Goal: Task Accomplishment & Management: Use online tool/utility

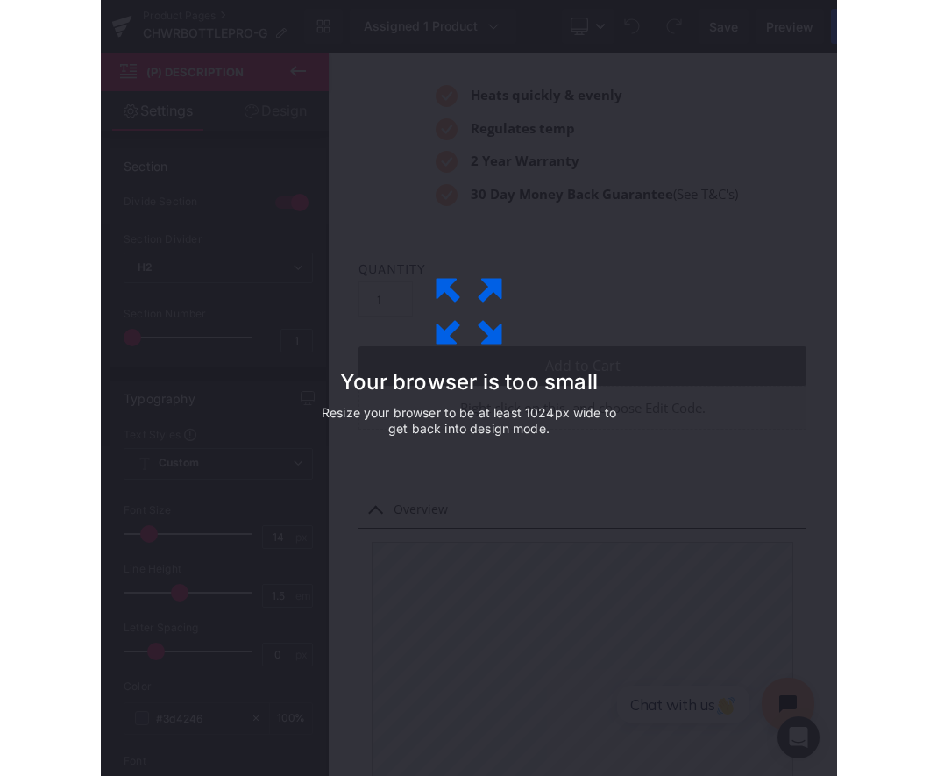
scroll to position [12548, 509]
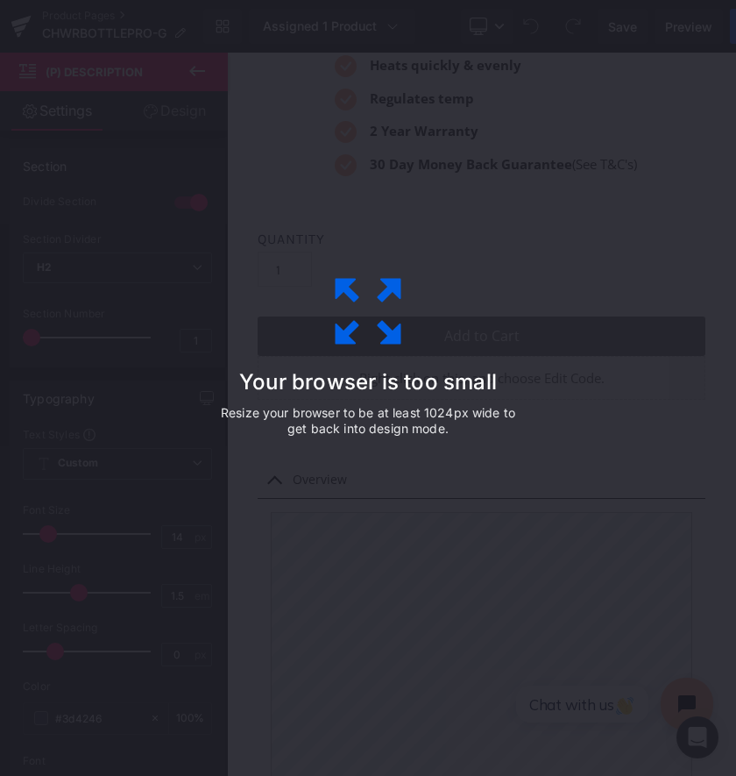
click at [604, 425] on div "Your browser is too small Resize your browser to be at least 1024px wide to get…" at bounding box center [368, 388] width 736 height 776
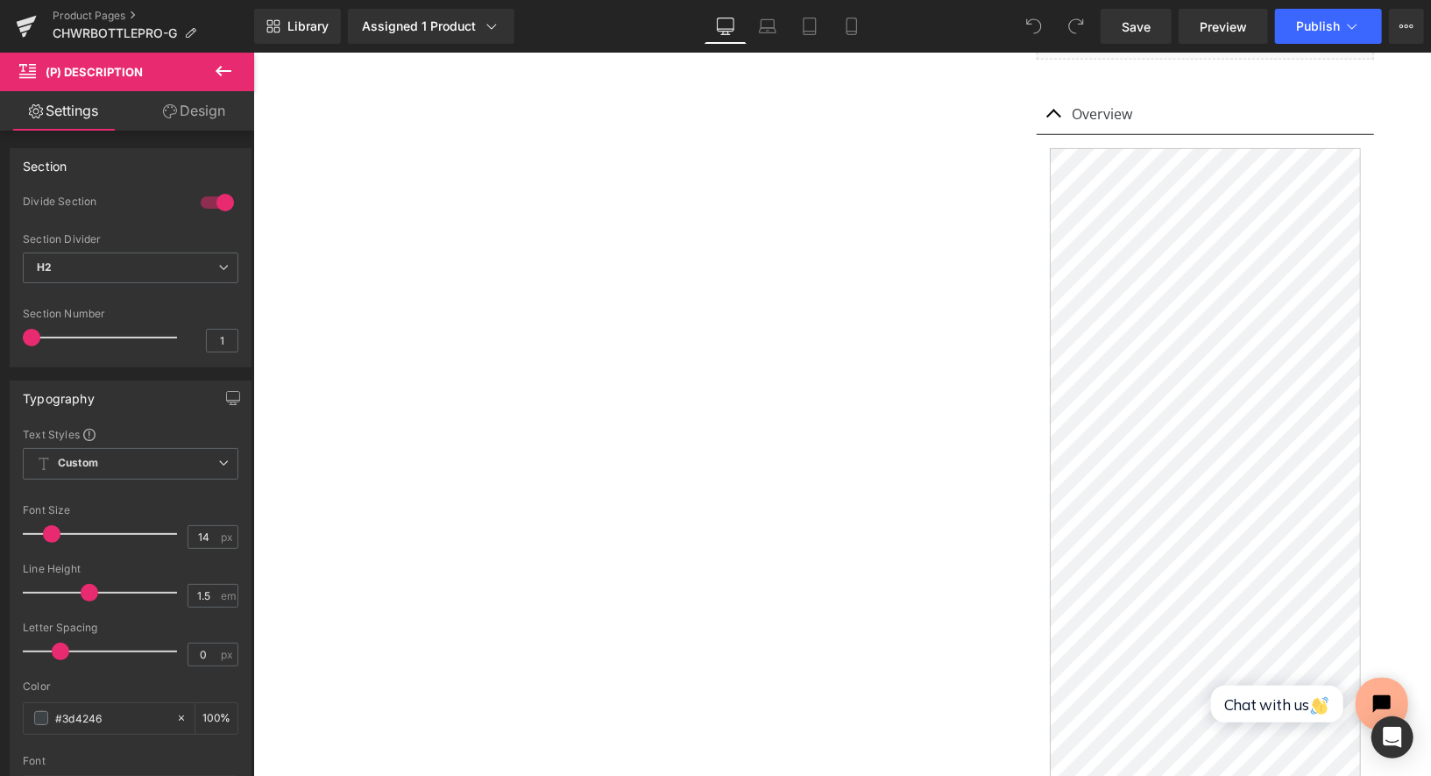
scroll to position [9, 9]
click at [225, 69] on icon at bounding box center [223, 70] width 21 height 21
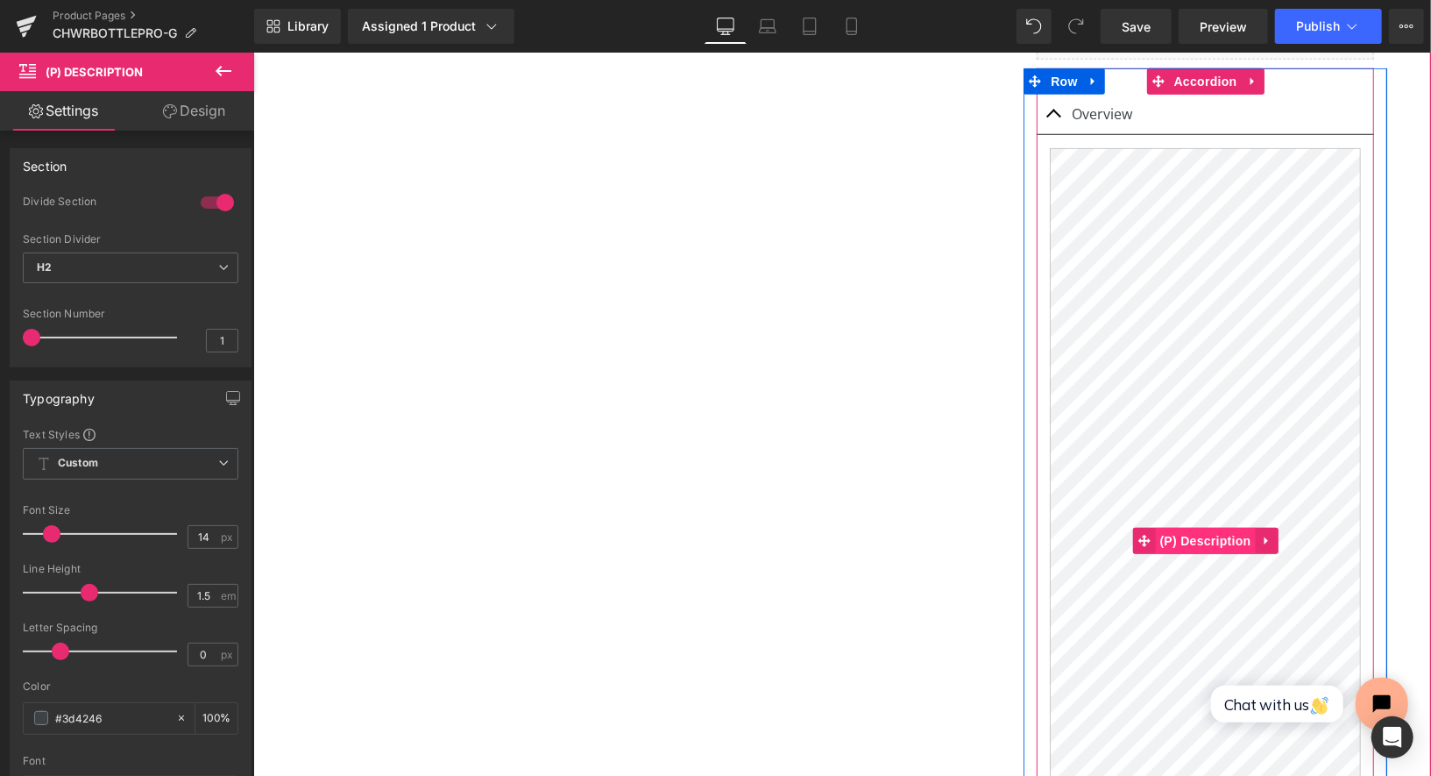
click at [1208, 527] on span "(P) Description" at bounding box center [1205, 540] width 100 height 26
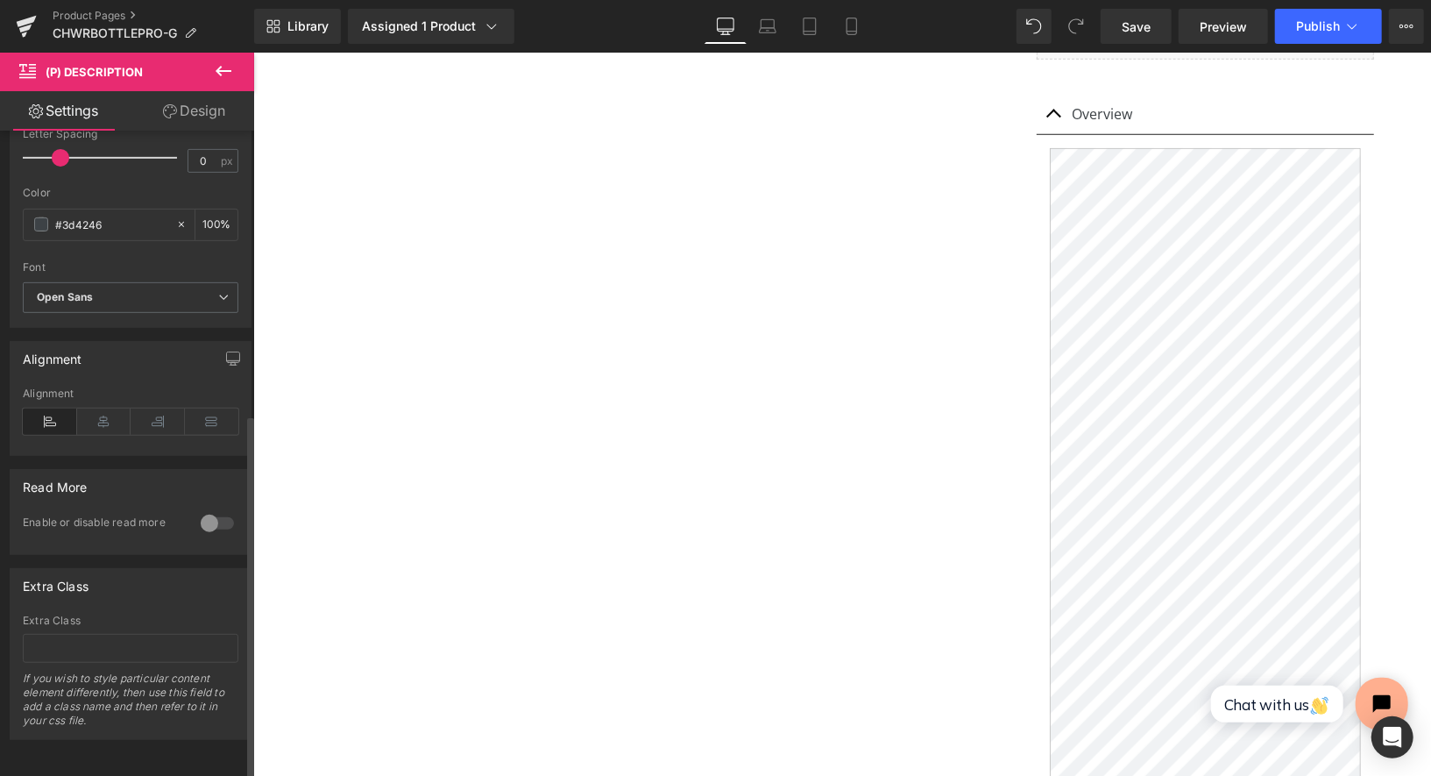
scroll to position [0, 0]
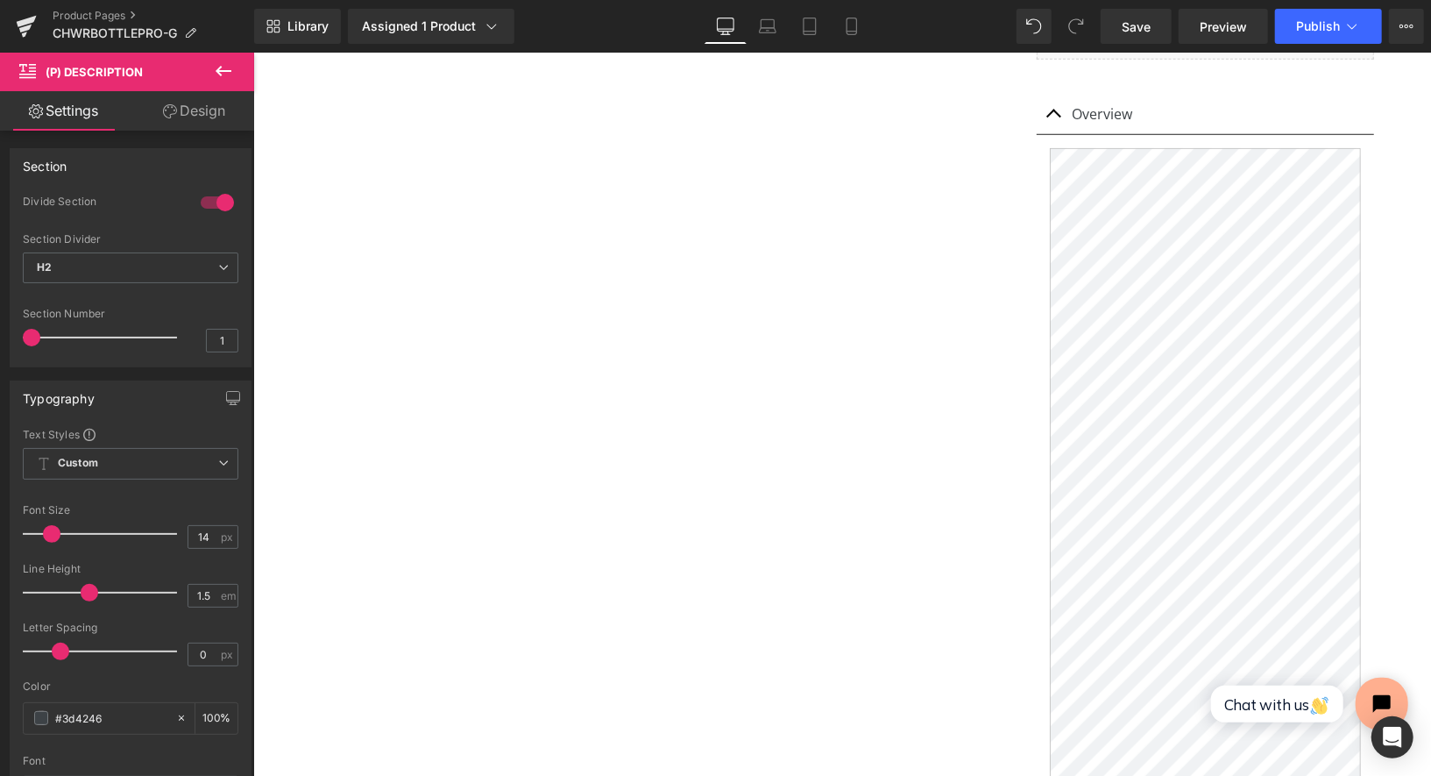
click at [199, 115] on link "Design" at bounding box center [194, 110] width 127 height 39
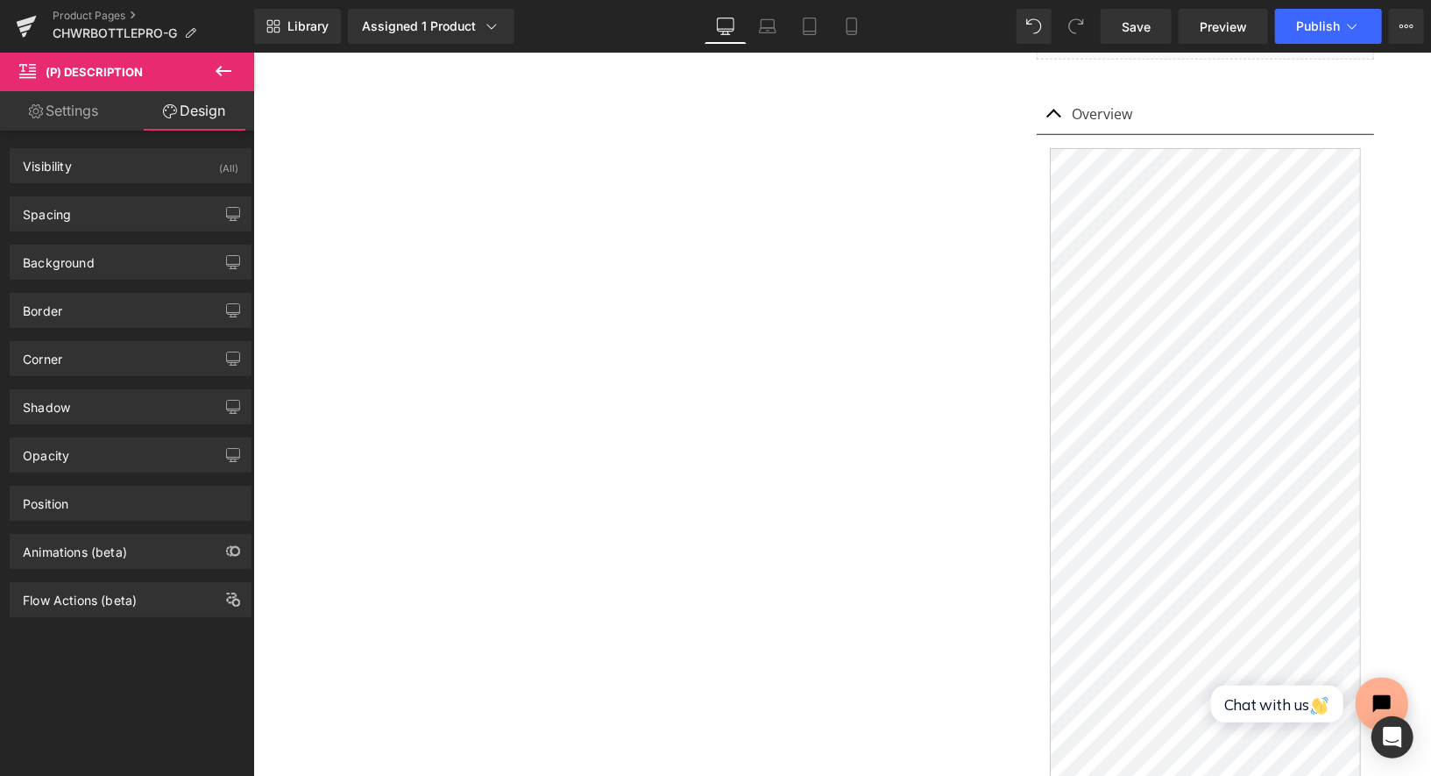
click at [216, 74] on icon at bounding box center [223, 70] width 21 height 21
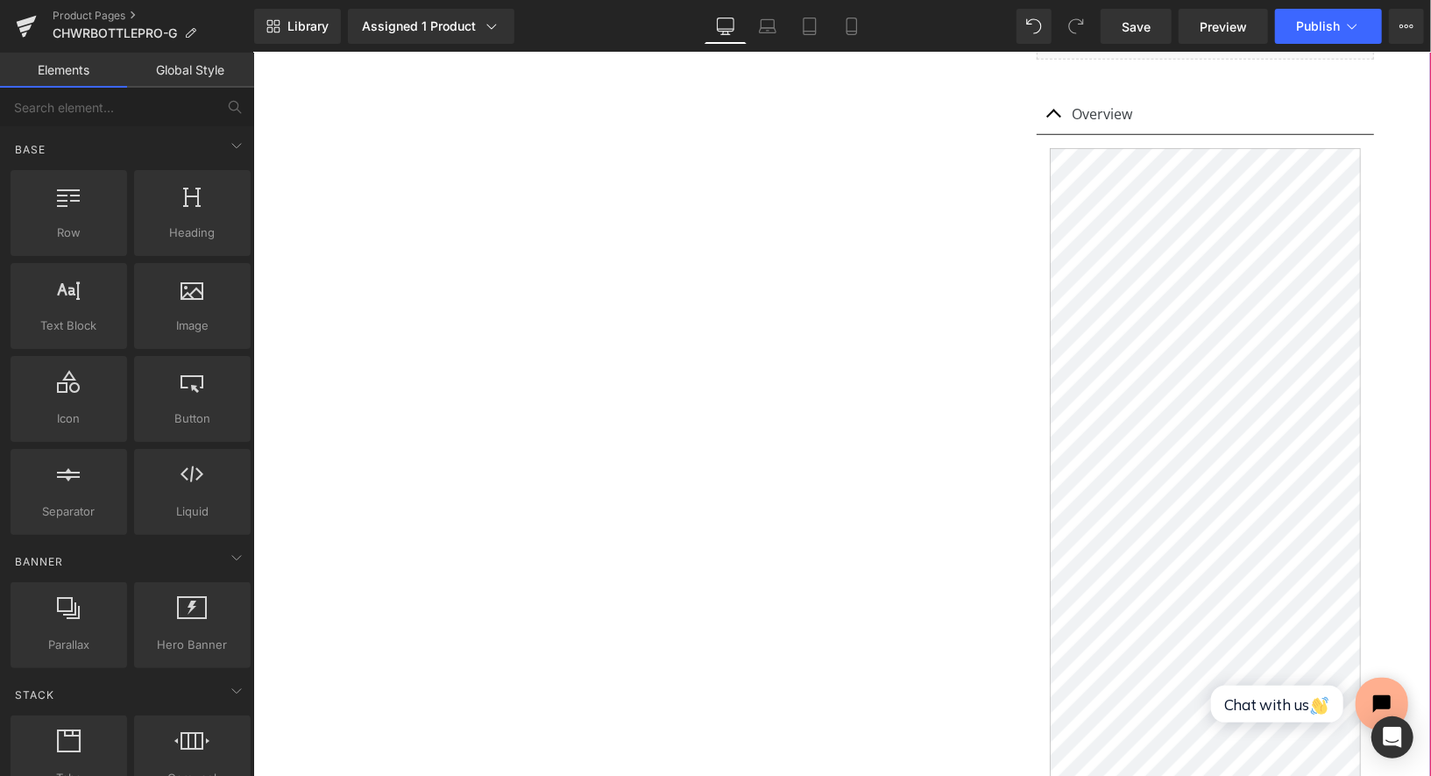
click at [1378, 476] on div "Overview Text Block (P) Description Features Text Block (P) Description" at bounding box center [1205, 618] width 364 height 1103
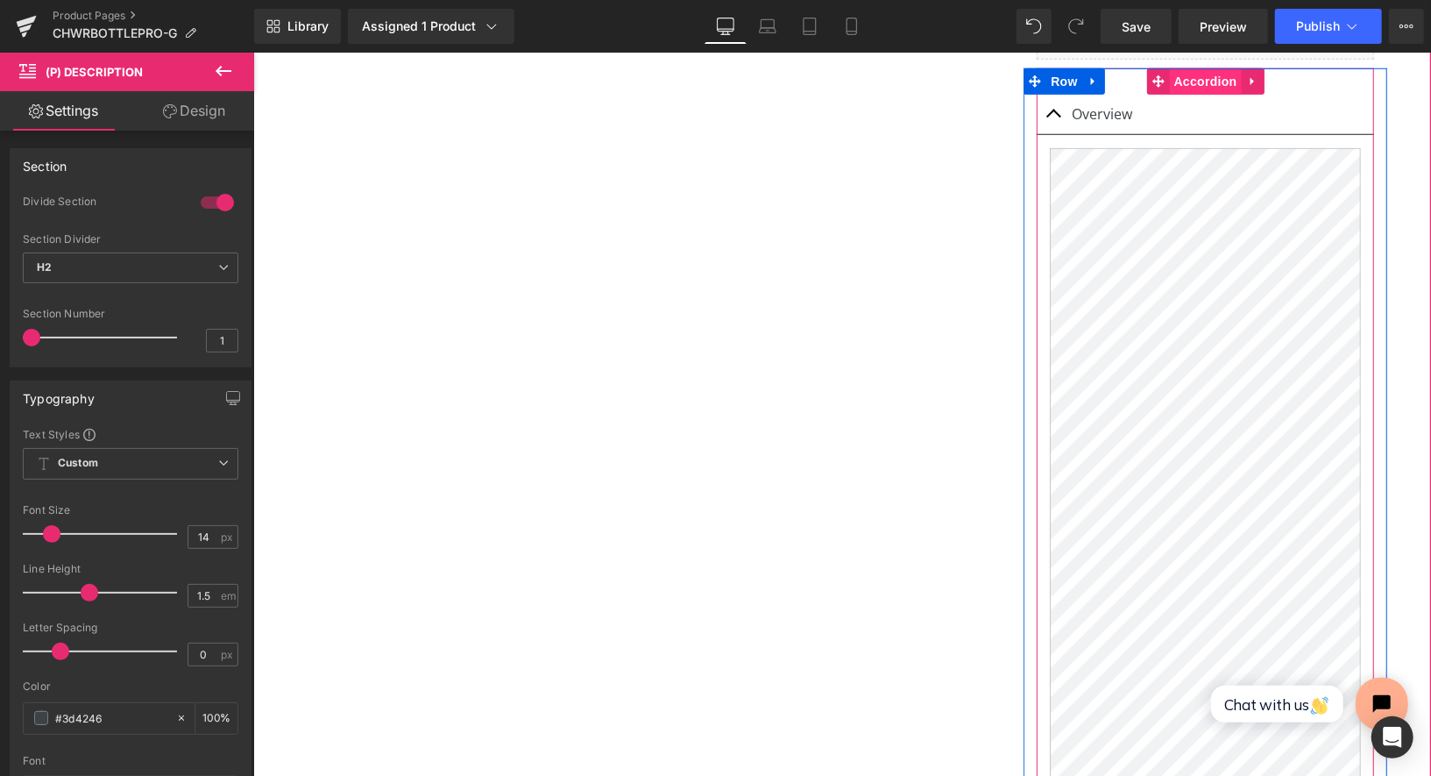
click at [1184, 67] on span "Accordion" at bounding box center [1205, 80] width 72 height 26
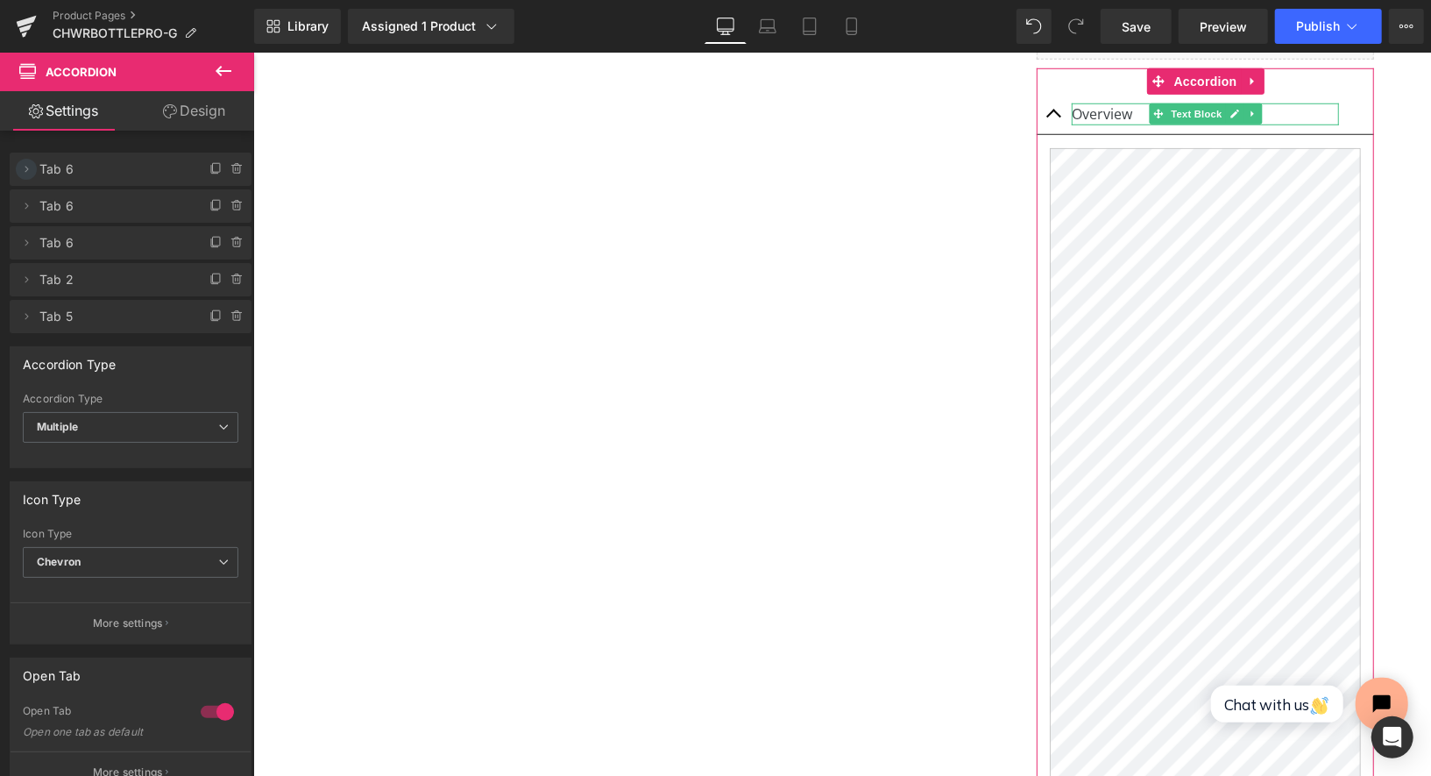
click at [31, 163] on icon at bounding box center [26, 169] width 14 height 14
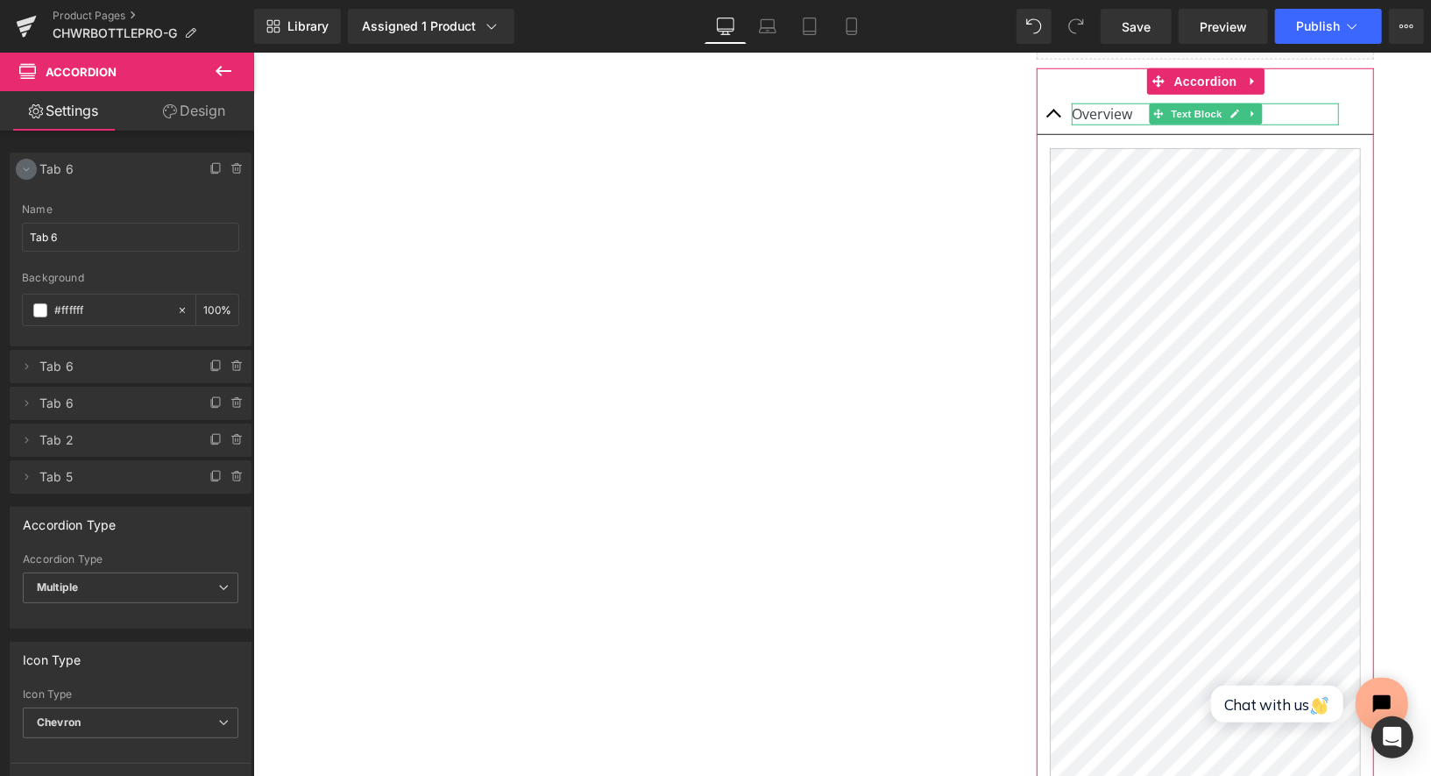
click at [31, 163] on icon at bounding box center [26, 169] width 14 height 14
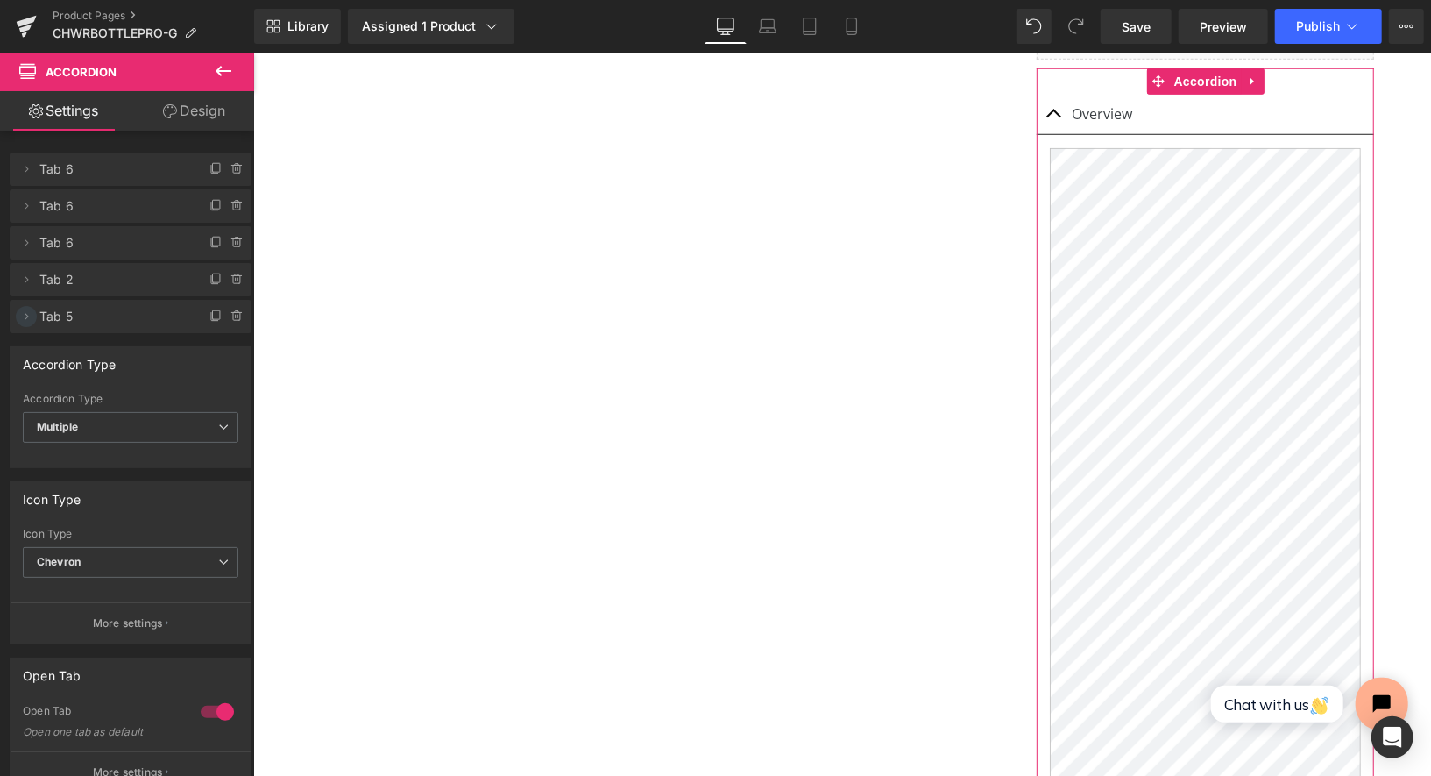
click at [25, 306] on span at bounding box center [26, 316] width 21 height 21
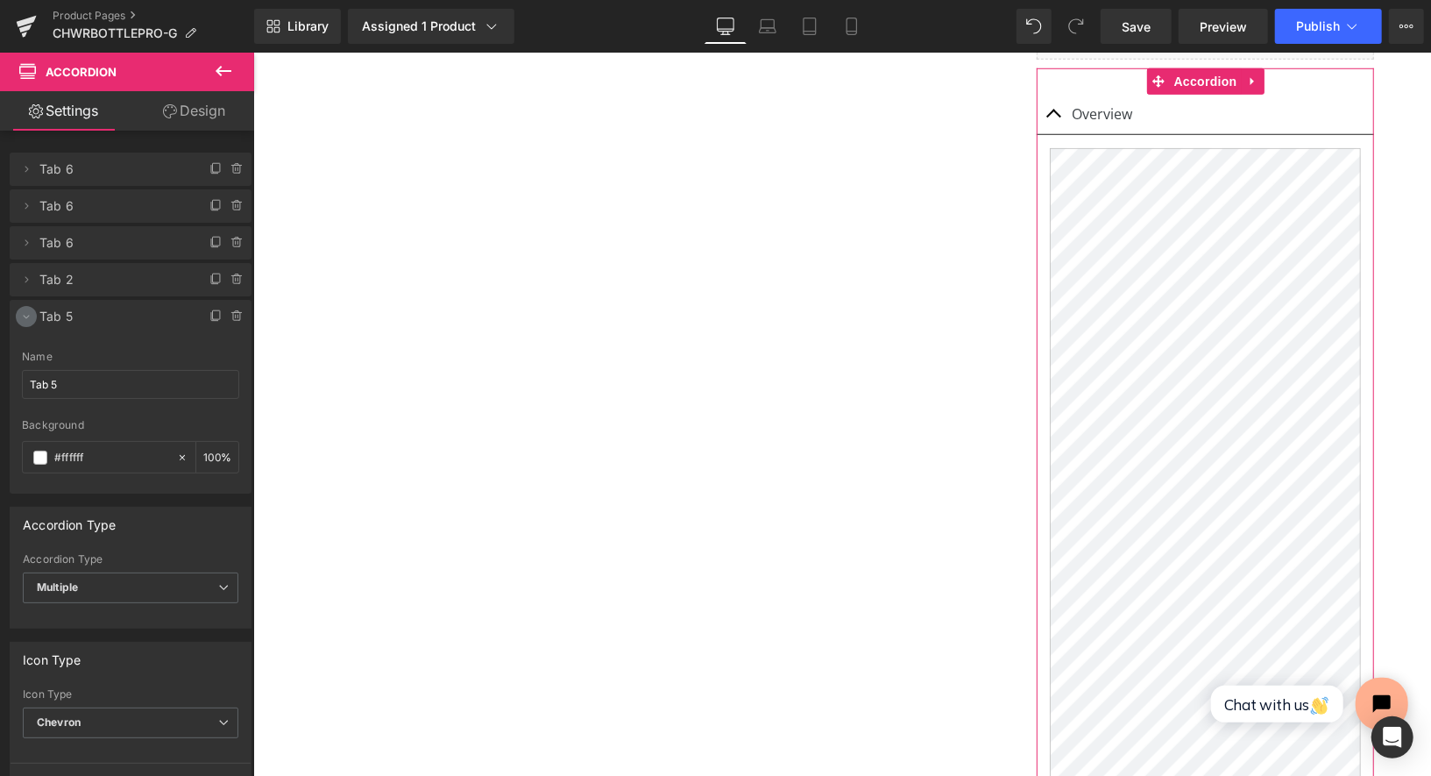
click at [25, 306] on span at bounding box center [26, 316] width 21 height 21
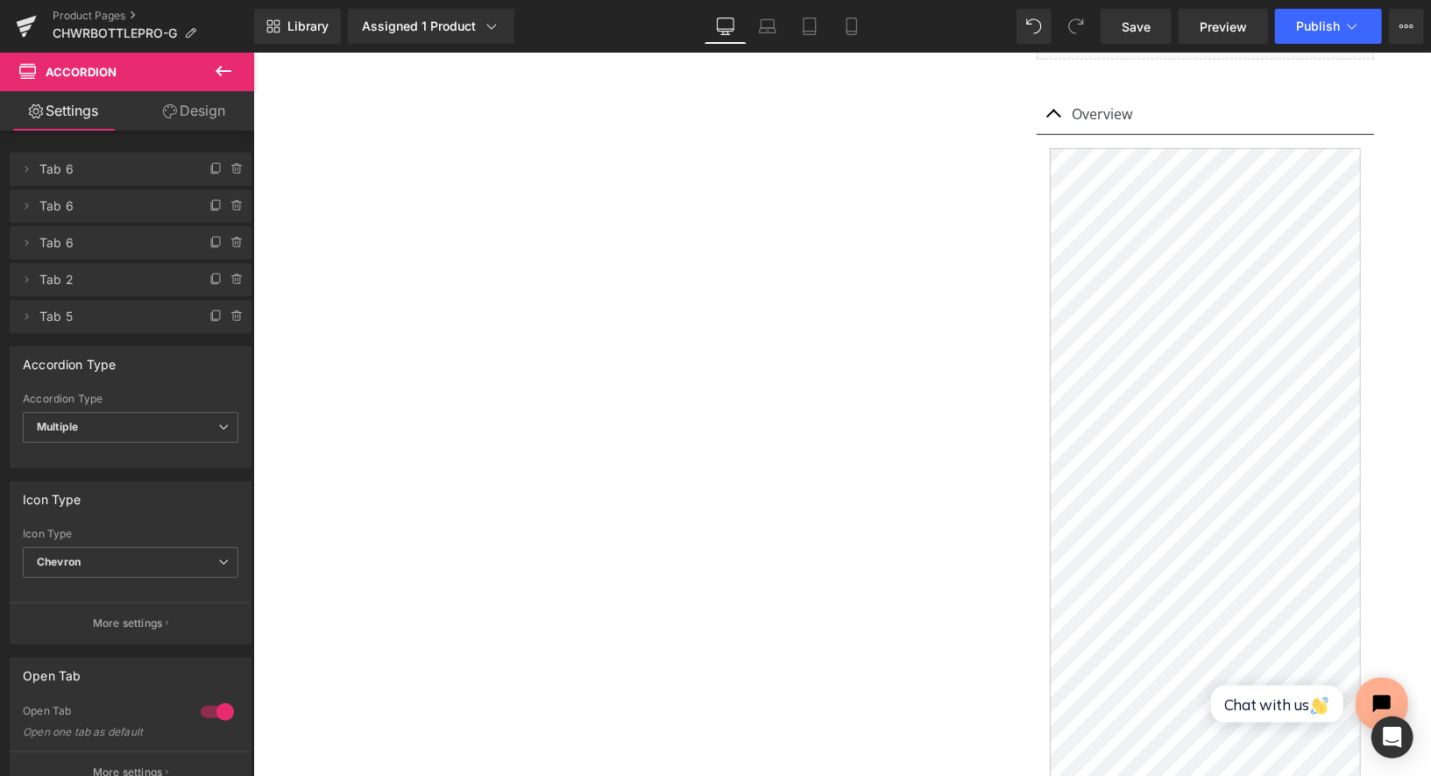
click at [231, 64] on icon at bounding box center [223, 70] width 21 height 21
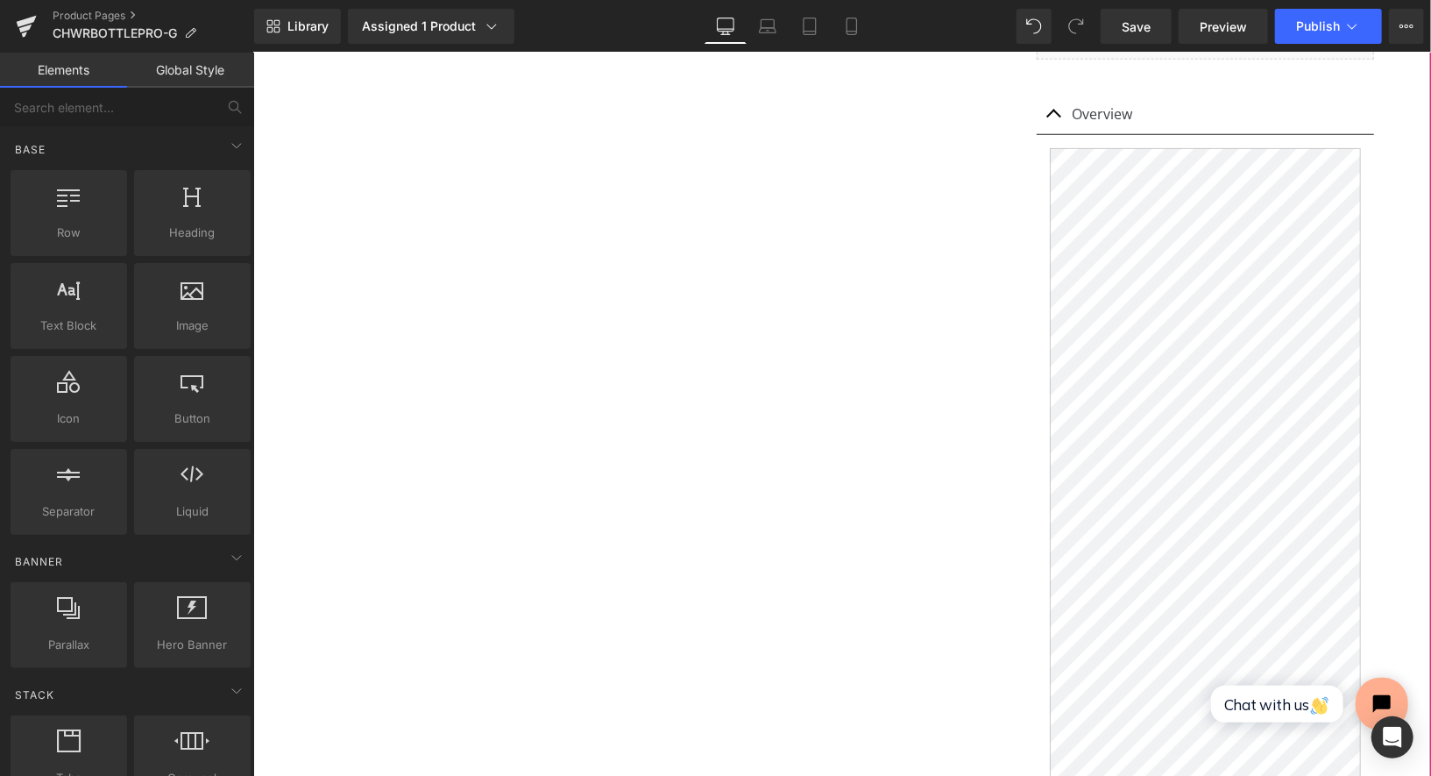
click at [1000, 354] on div "Sale Off (P) Image ‹" at bounding box center [841, 258] width 1178 height 1857
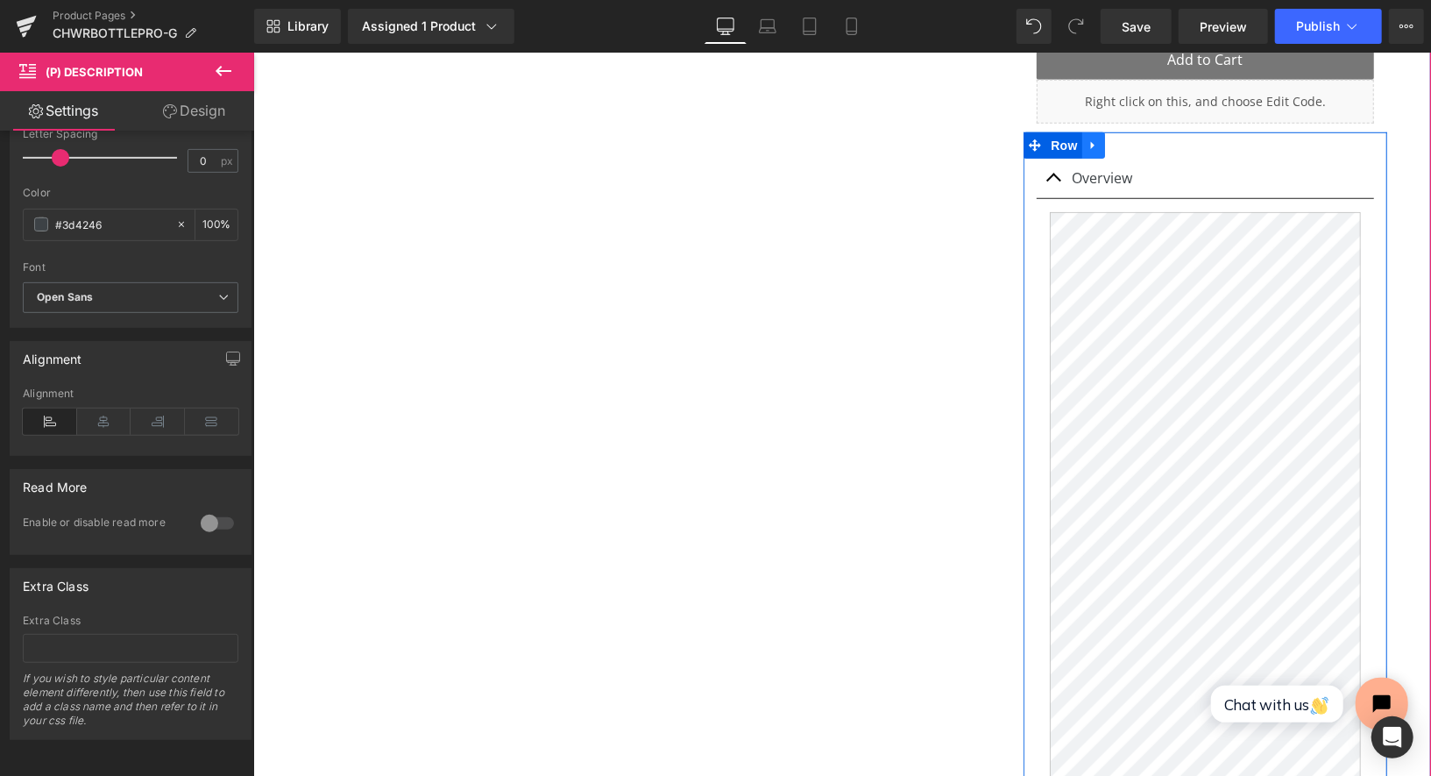
click at [1100, 131] on link at bounding box center [1093, 144] width 23 height 26
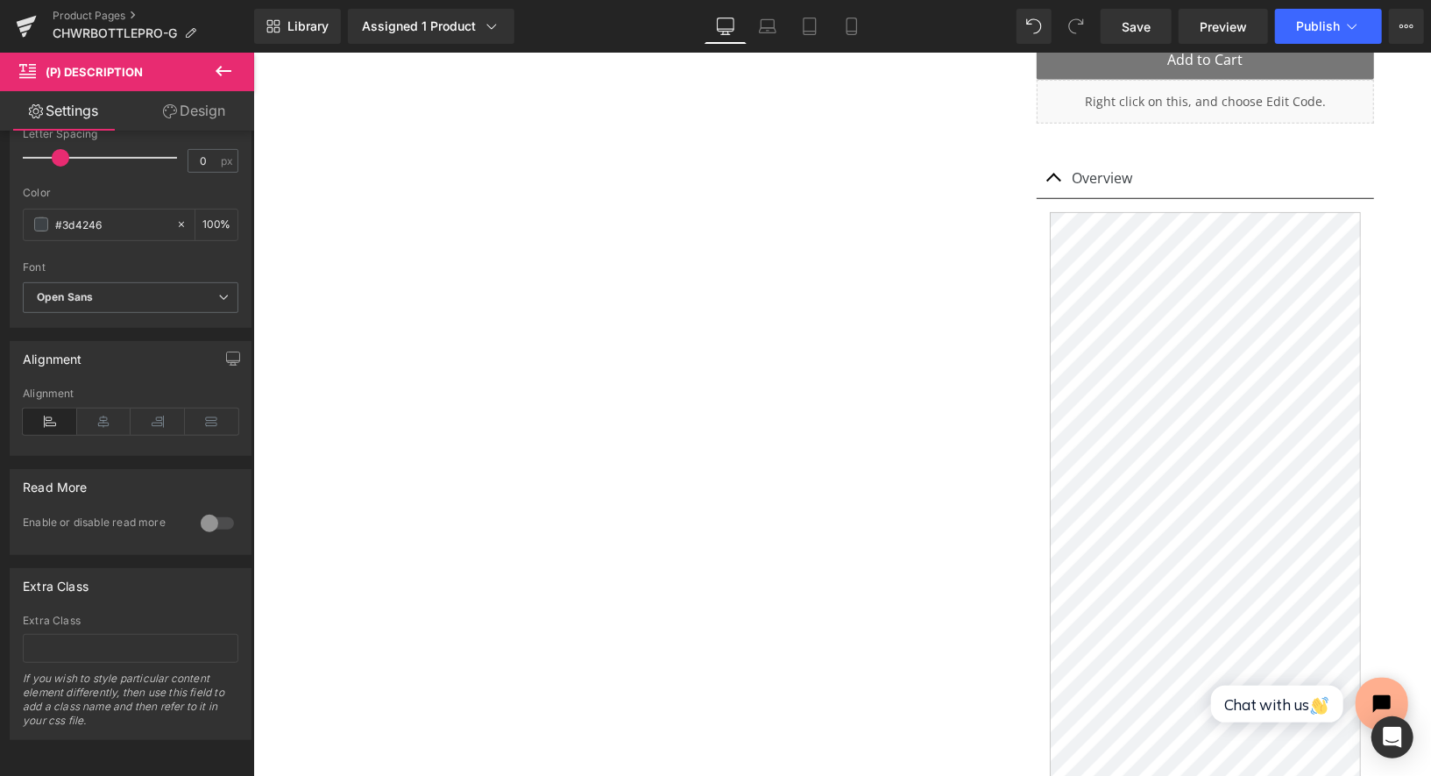
click at [221, 81] on icon at bounding box center [223, 70] width 21 height 21
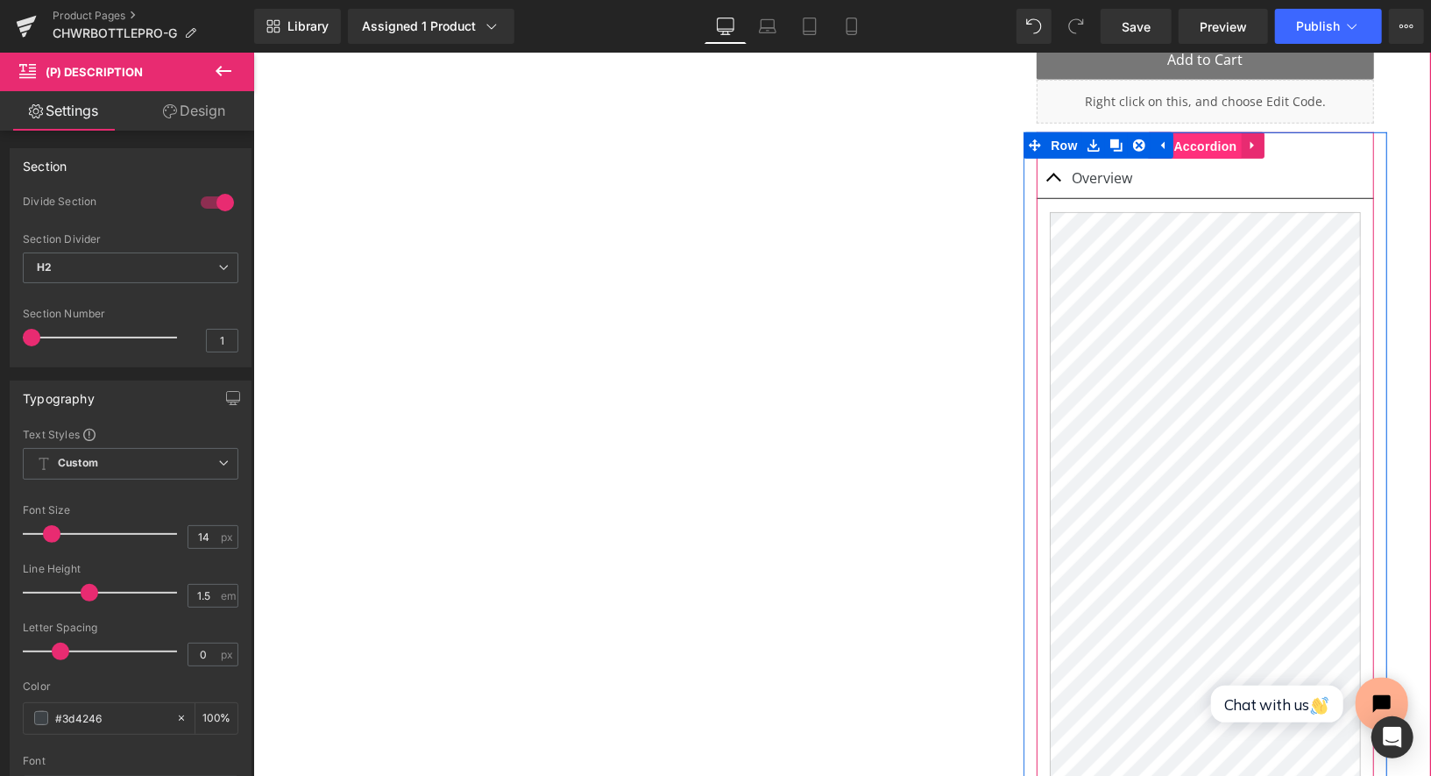
click at [1199, 132] on span "Accordion" at bounding box center [1205, 145] width 72 height 26
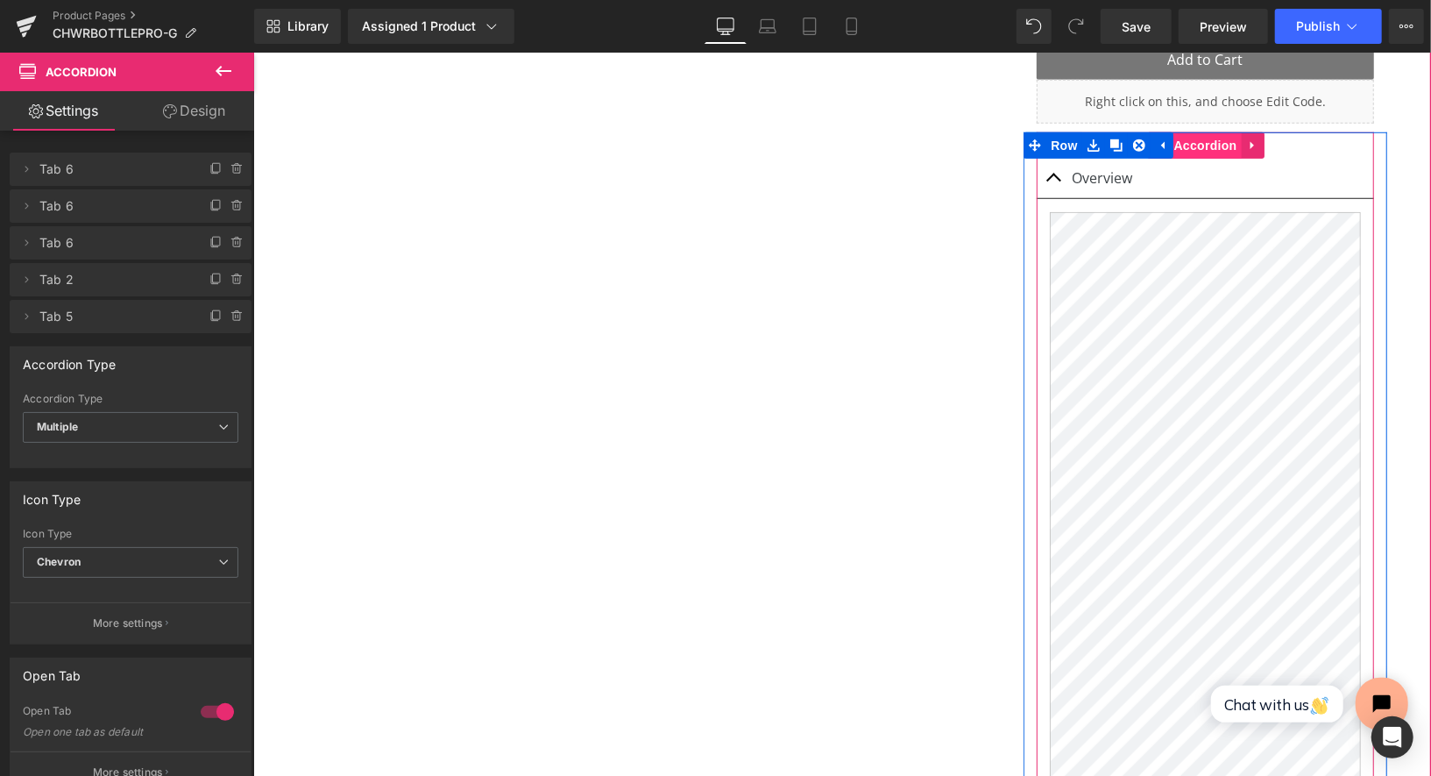
click at [1199, 131] on span "Accordion" at bounding box center [1205, 144] width 72 height 26
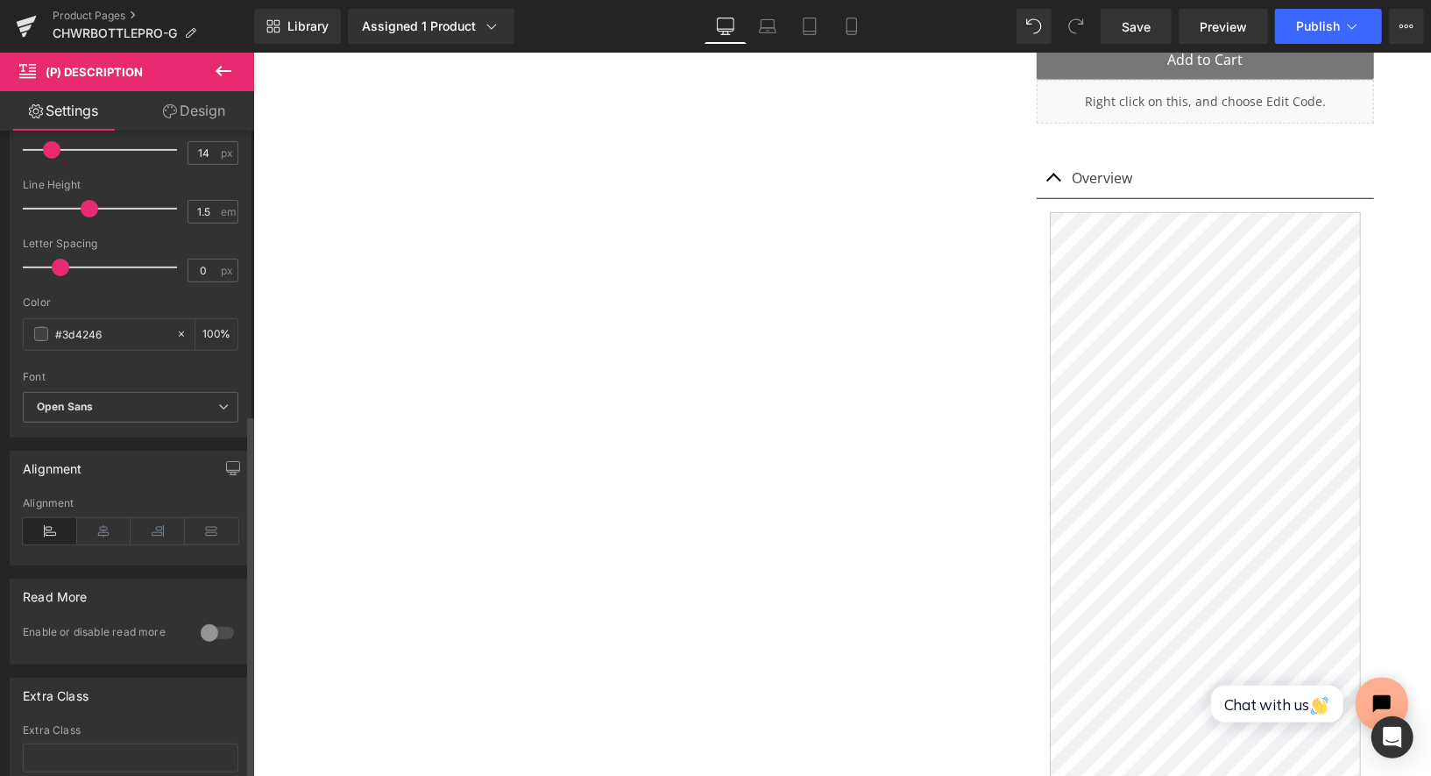
scroll to position [500, 0]
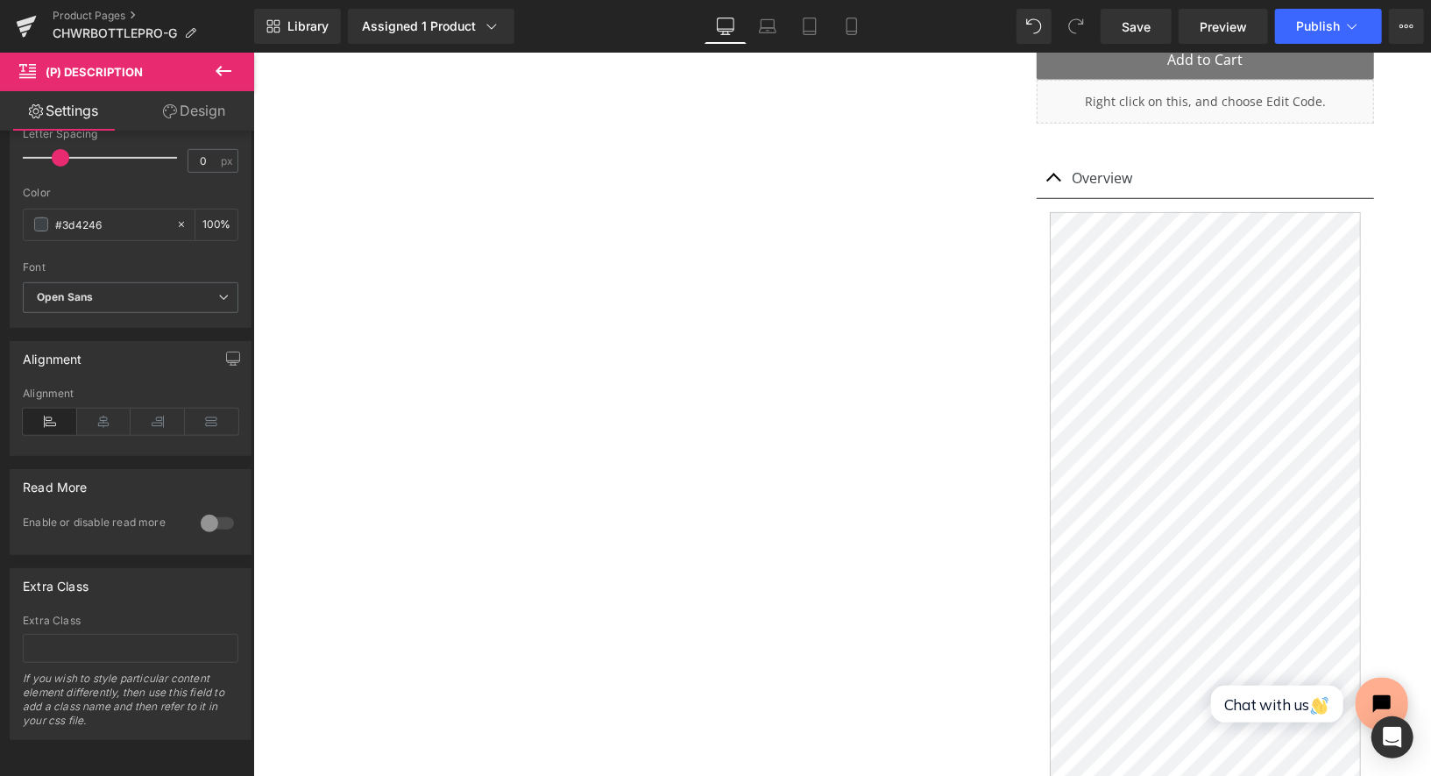
click at [231, 60] on icon at bounding box center [223, 70] width 21 height 21
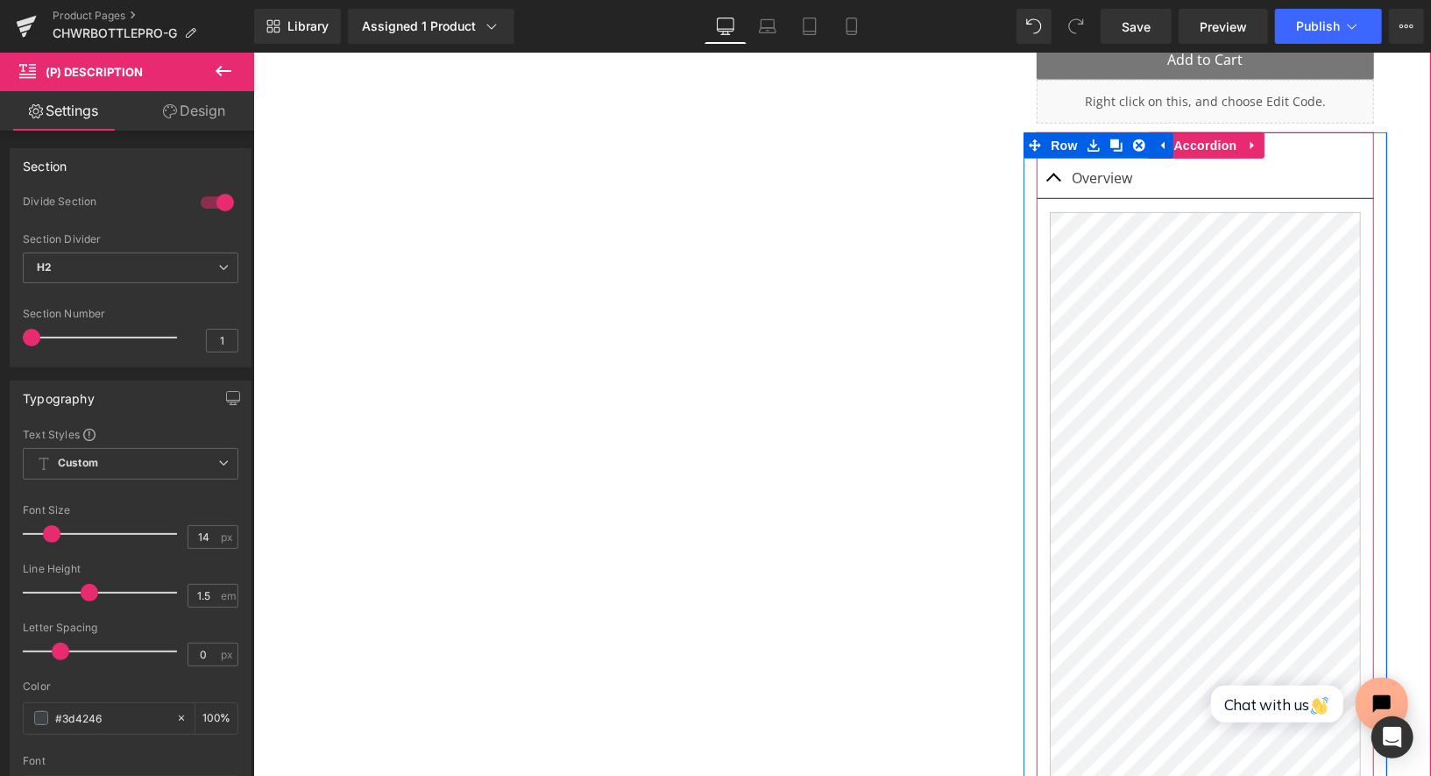
click at [1058, 163] on button "button" at bounding box center [1053, 178] width 35 height 40
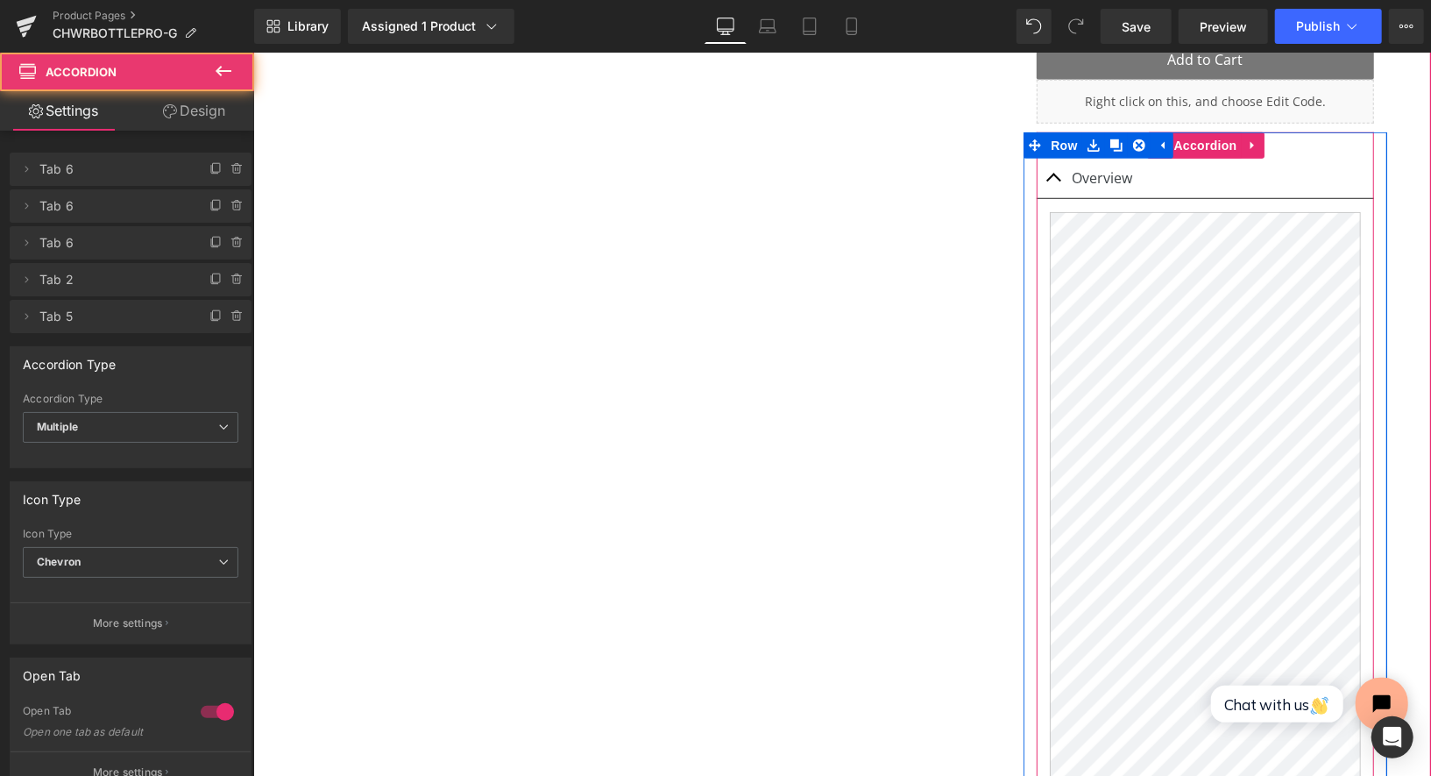
scroll to position [9, 9]
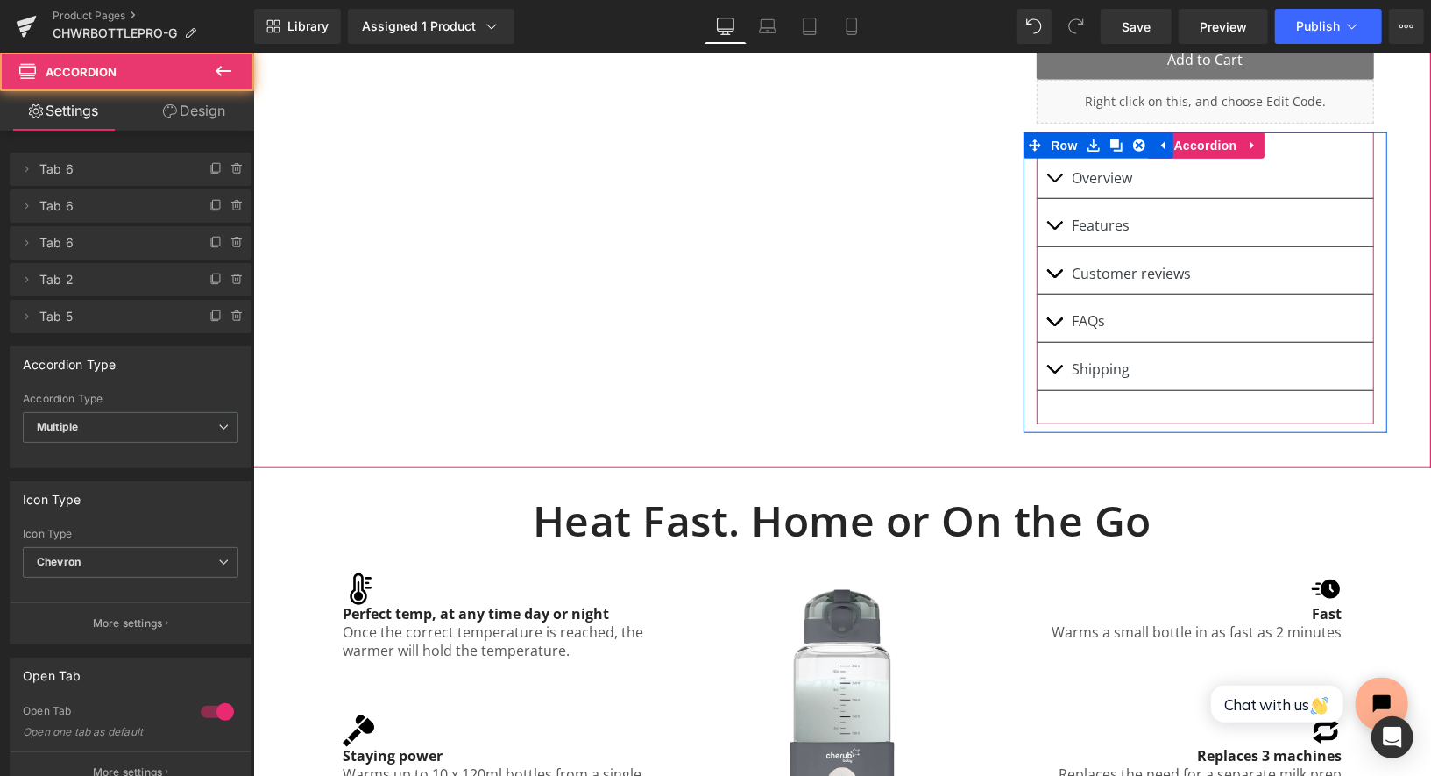
click at [1058, 163] on button "button" at bounding box center [1053, 178] width 35 height 40
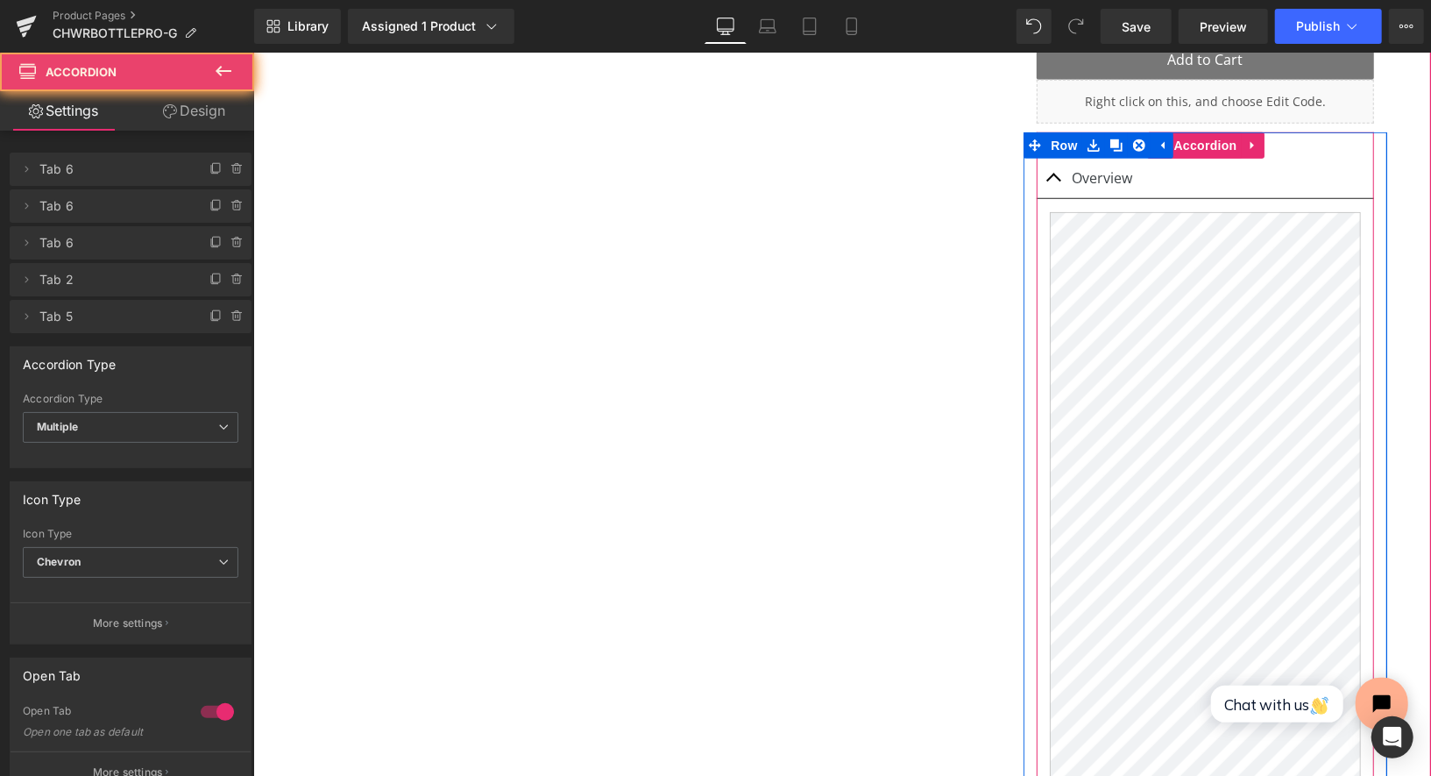
scroll to position [10515, 1177]
click at [1056, 158] on button "button" at bounding box center [1053, 178] width 35 height 40
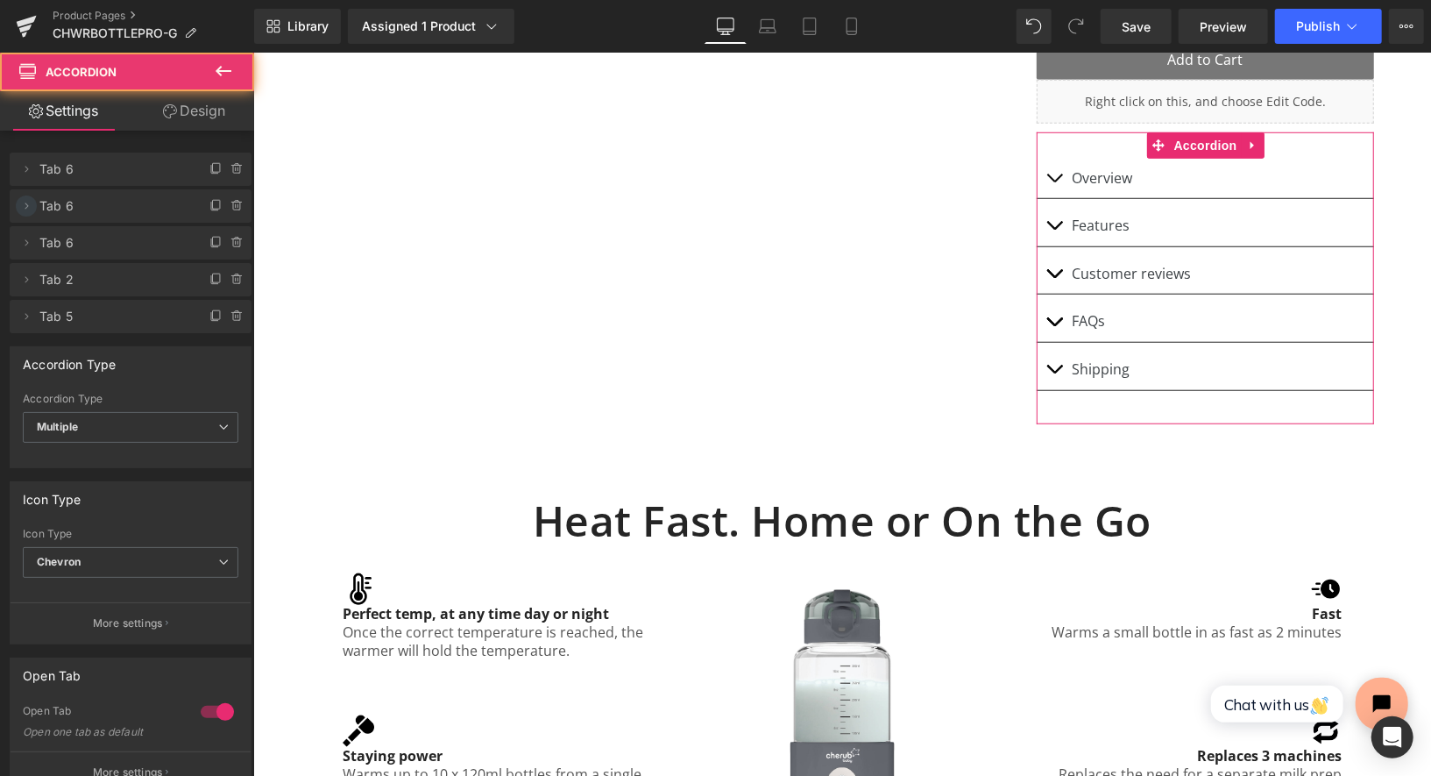
scroll to position [9721, 1177]
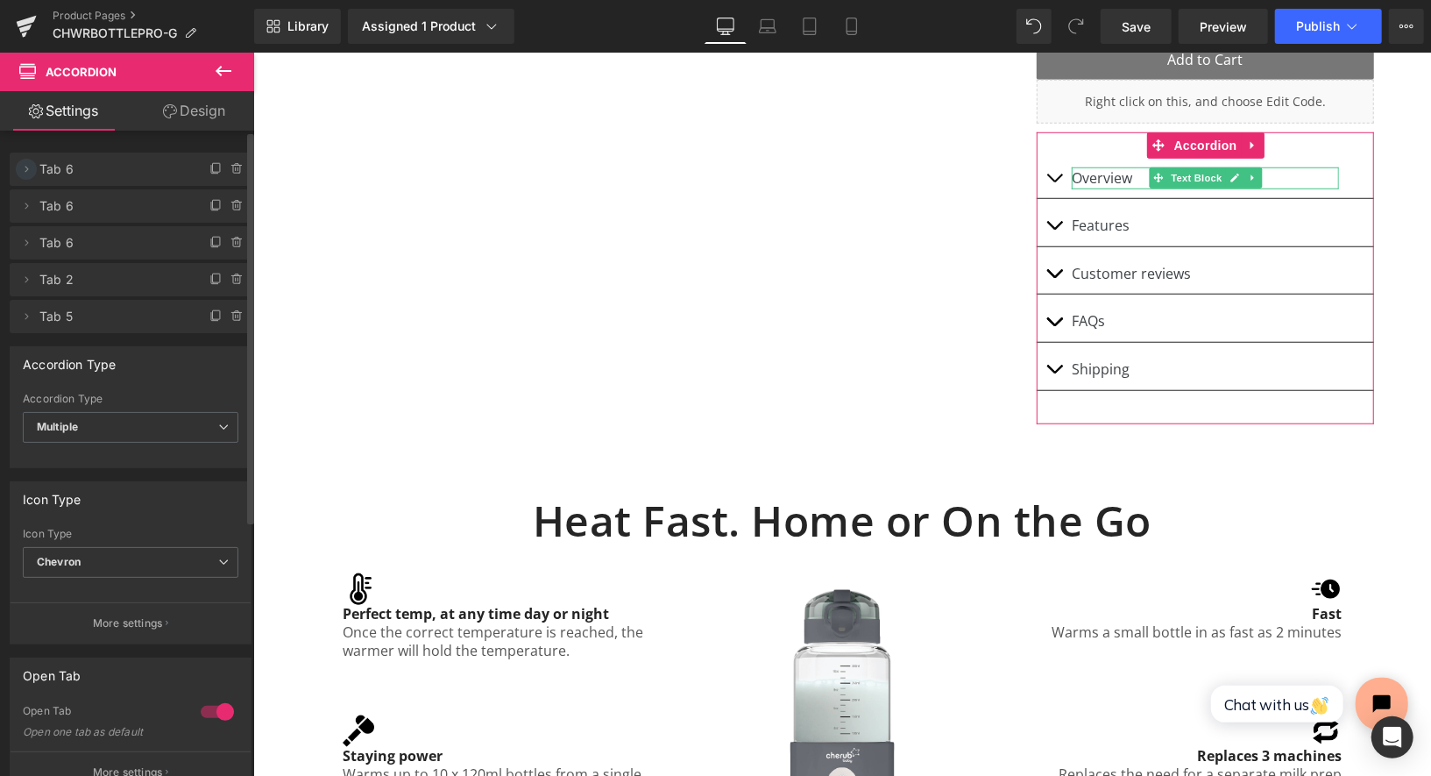
click at [25, 172] on icon at bounding box center [26, 169] width 14 height 14
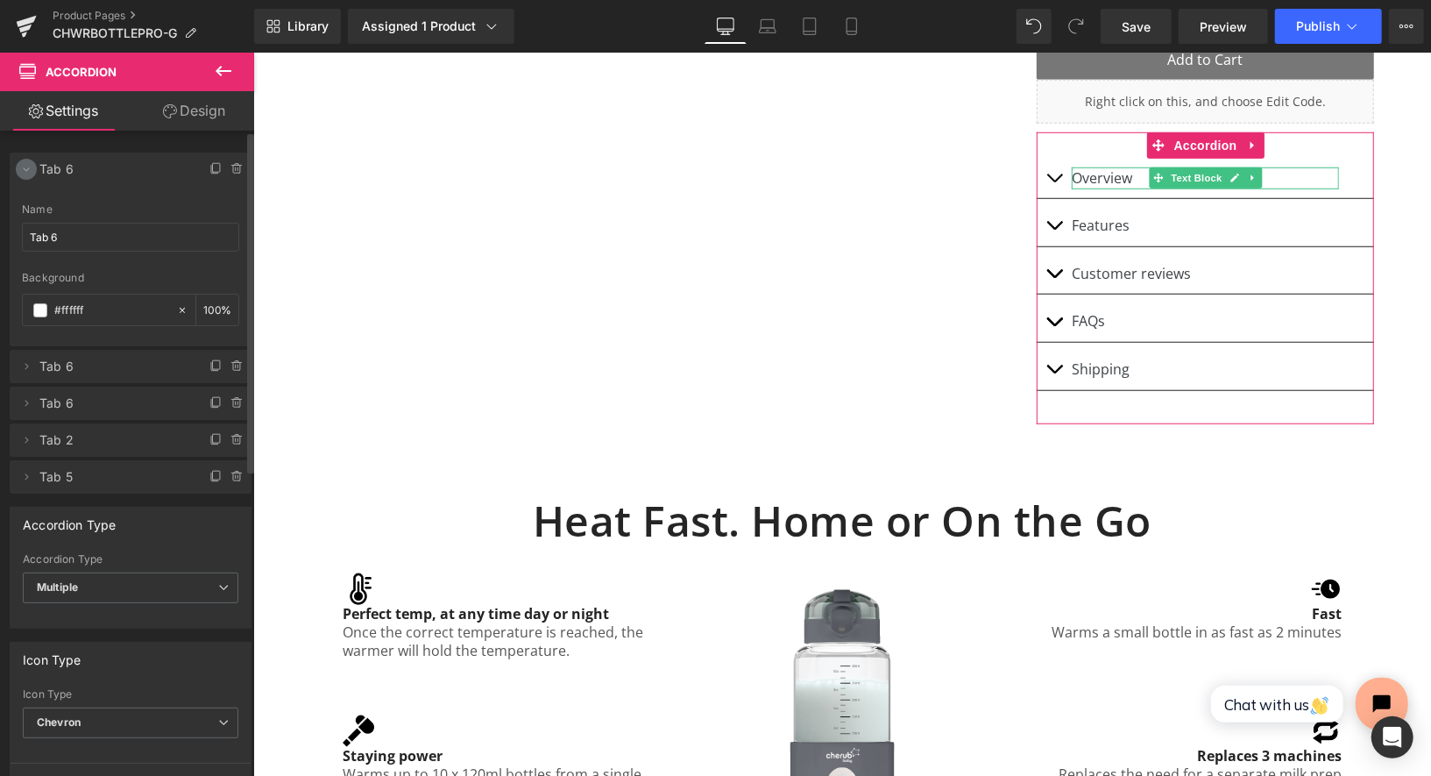
click at [25, 172] on icon at bounding box center [26, 169] width 14 height 14
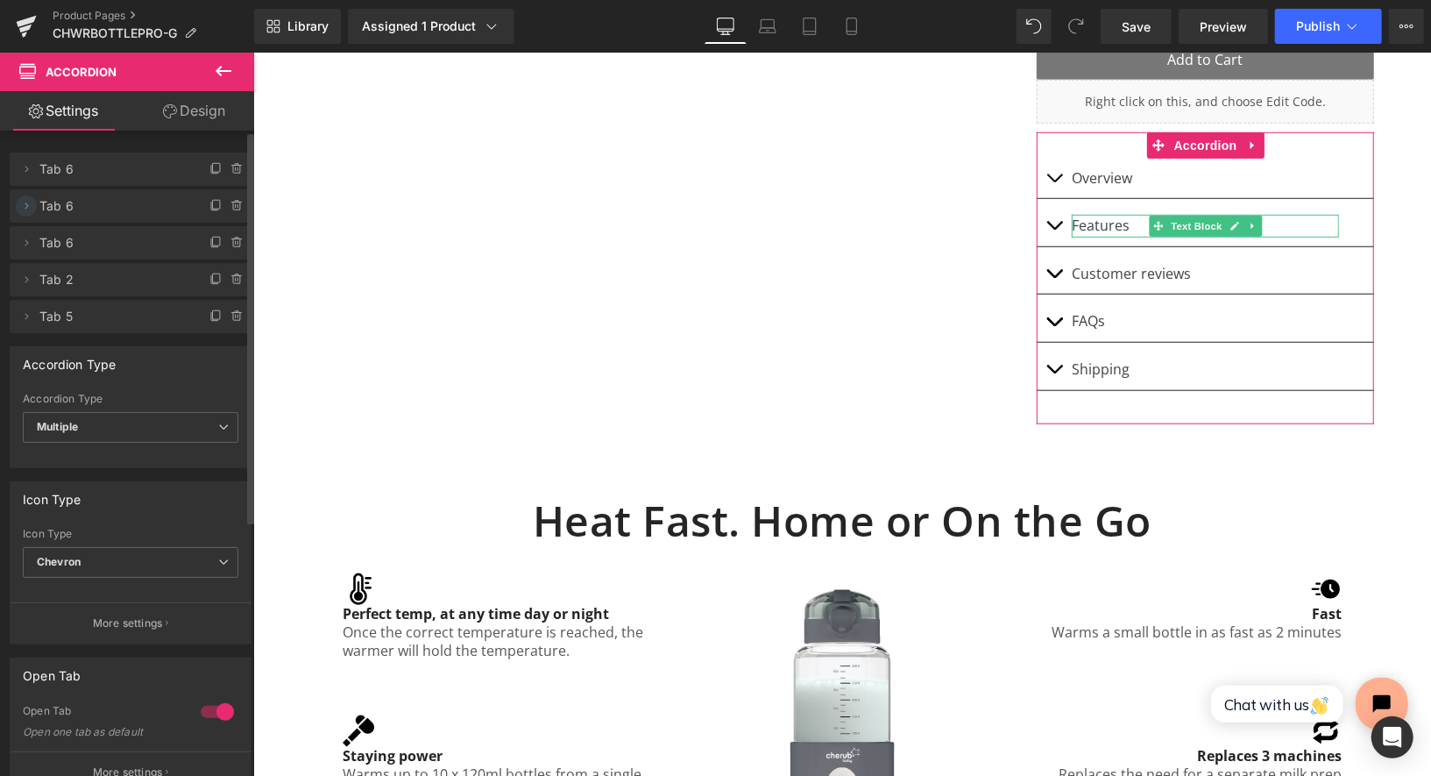
click at [25, 199] on icon at bounding box center [26, 206] width 14 height 14
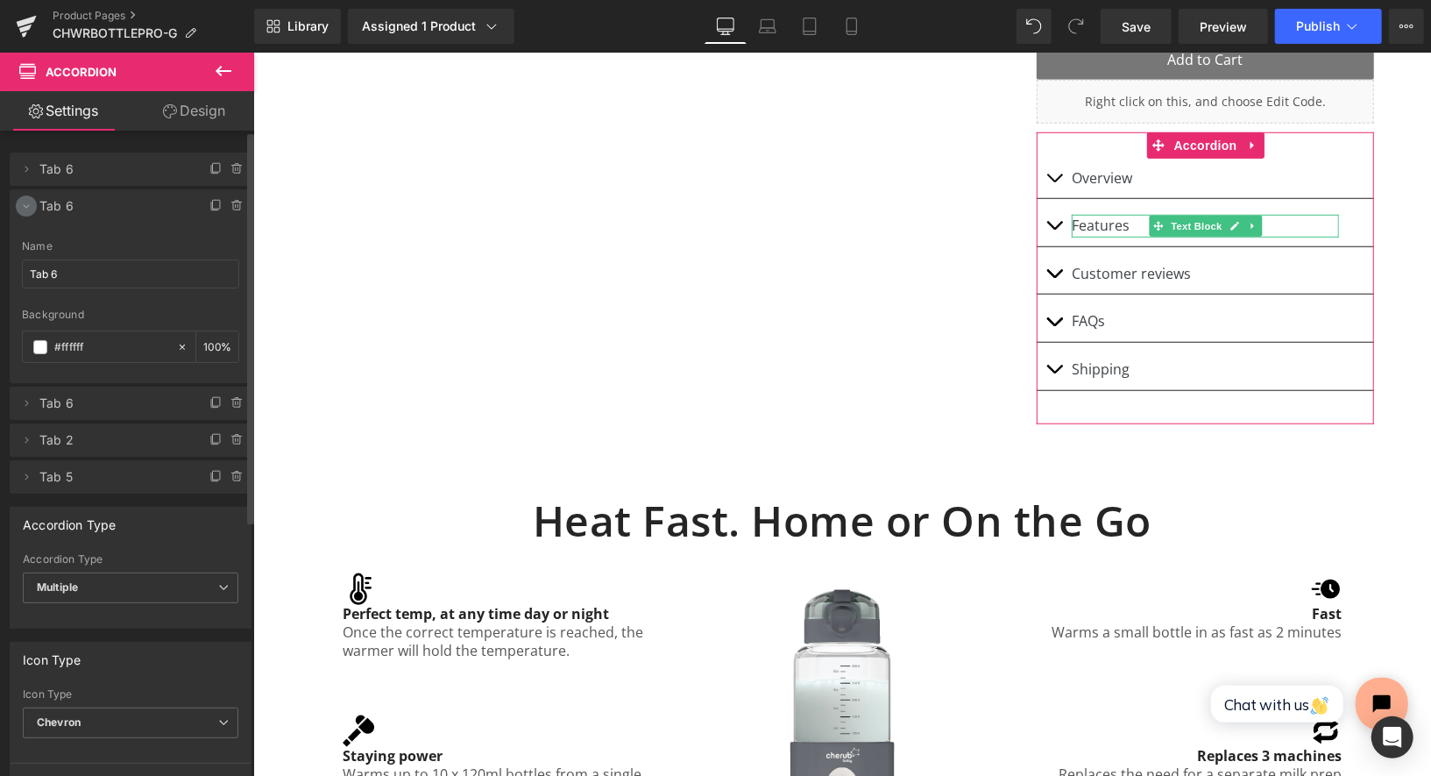
click at [25, 199] on icon at bounding box center [26, 206] width 14 height 14
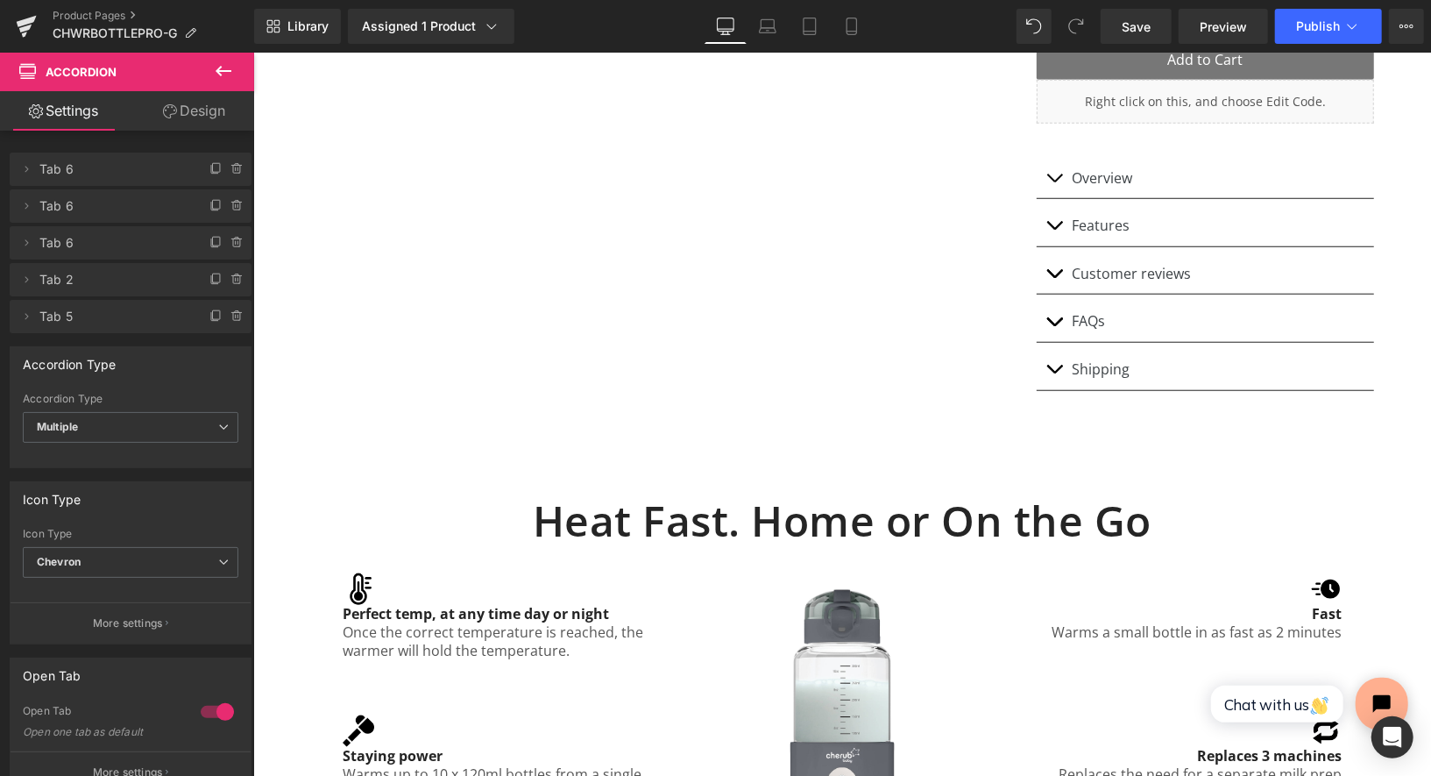
click at [220, 68] on icon at bounding box center [224, 71] width 16 height 11
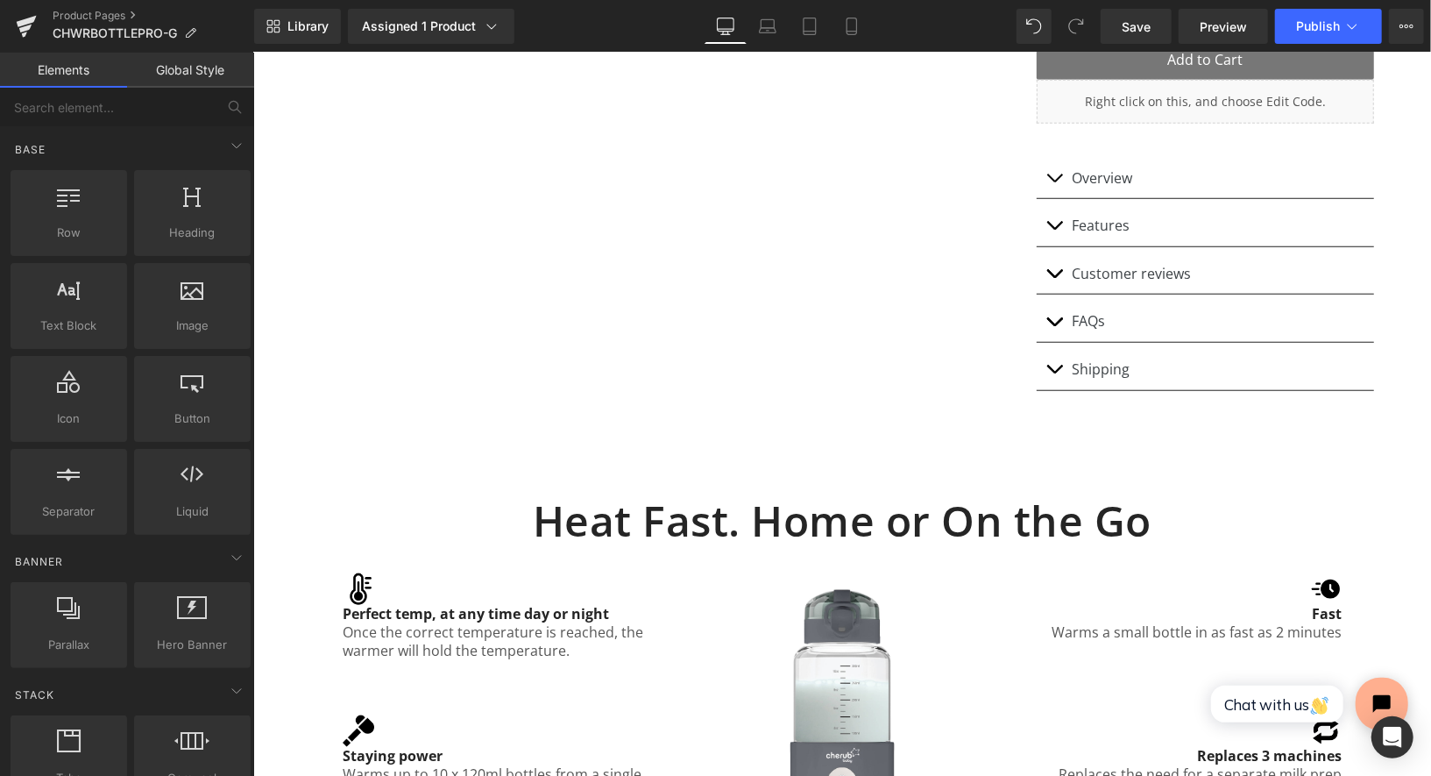
click at [183, 57] on link "Global Style" at bounding box center [190, 70] width 127 height 35
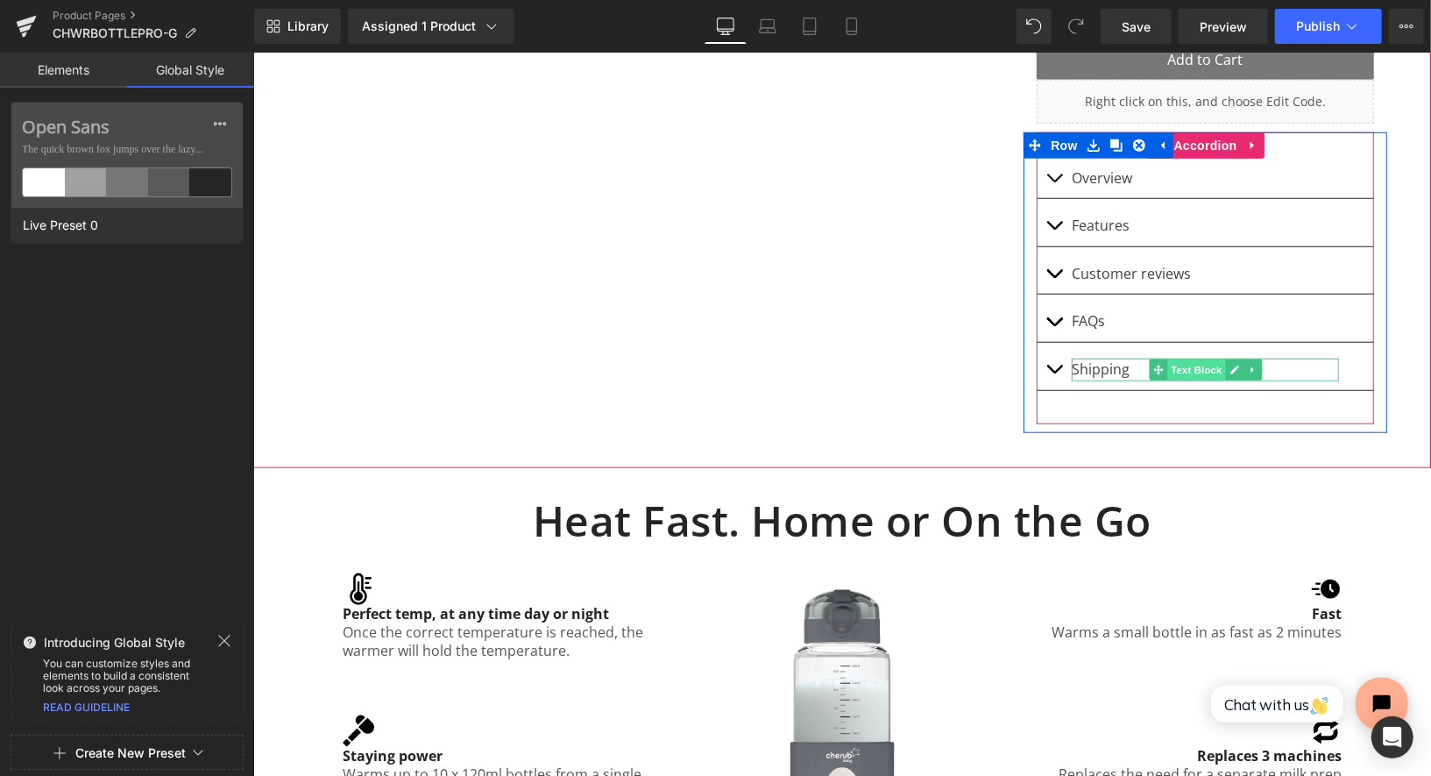
click at [1181, 358] on span "Text Block" at bounding box center [1196, 368] width 58 height 21
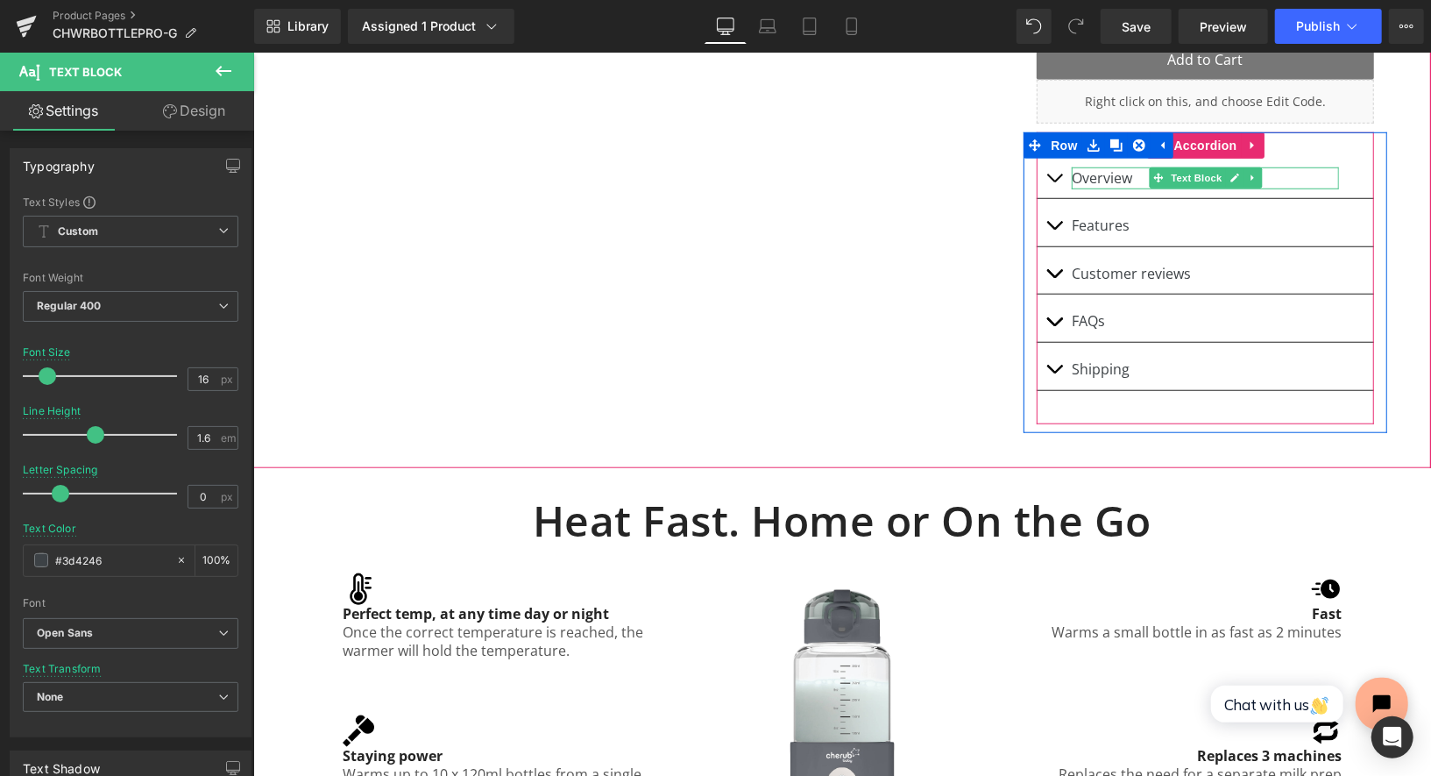
click at [1126, 167] on p "Overview" at bounding box center [1204, 178] width 267 height 23
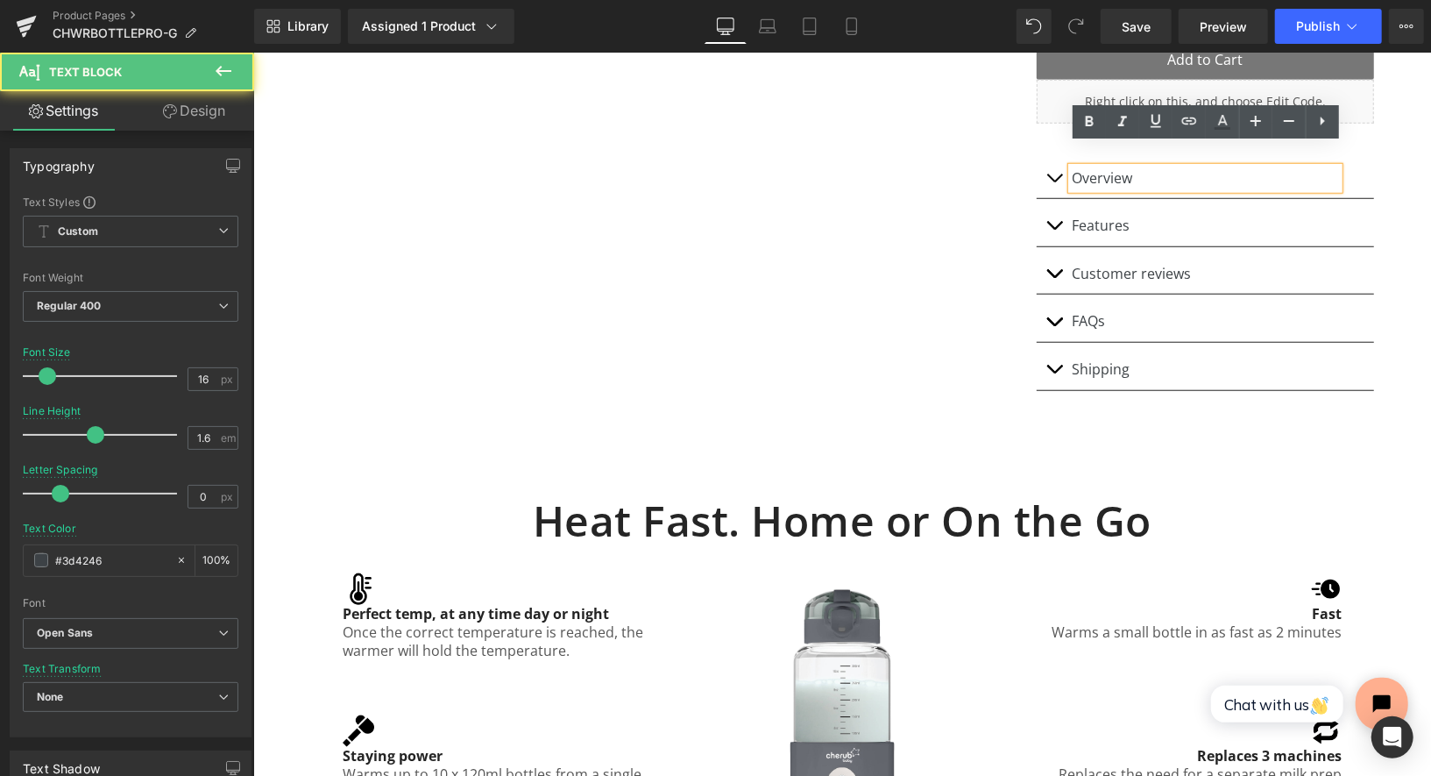
click at [1107, 167] on p "Overview" at bounding box center [1204, 178] width 267 height 23
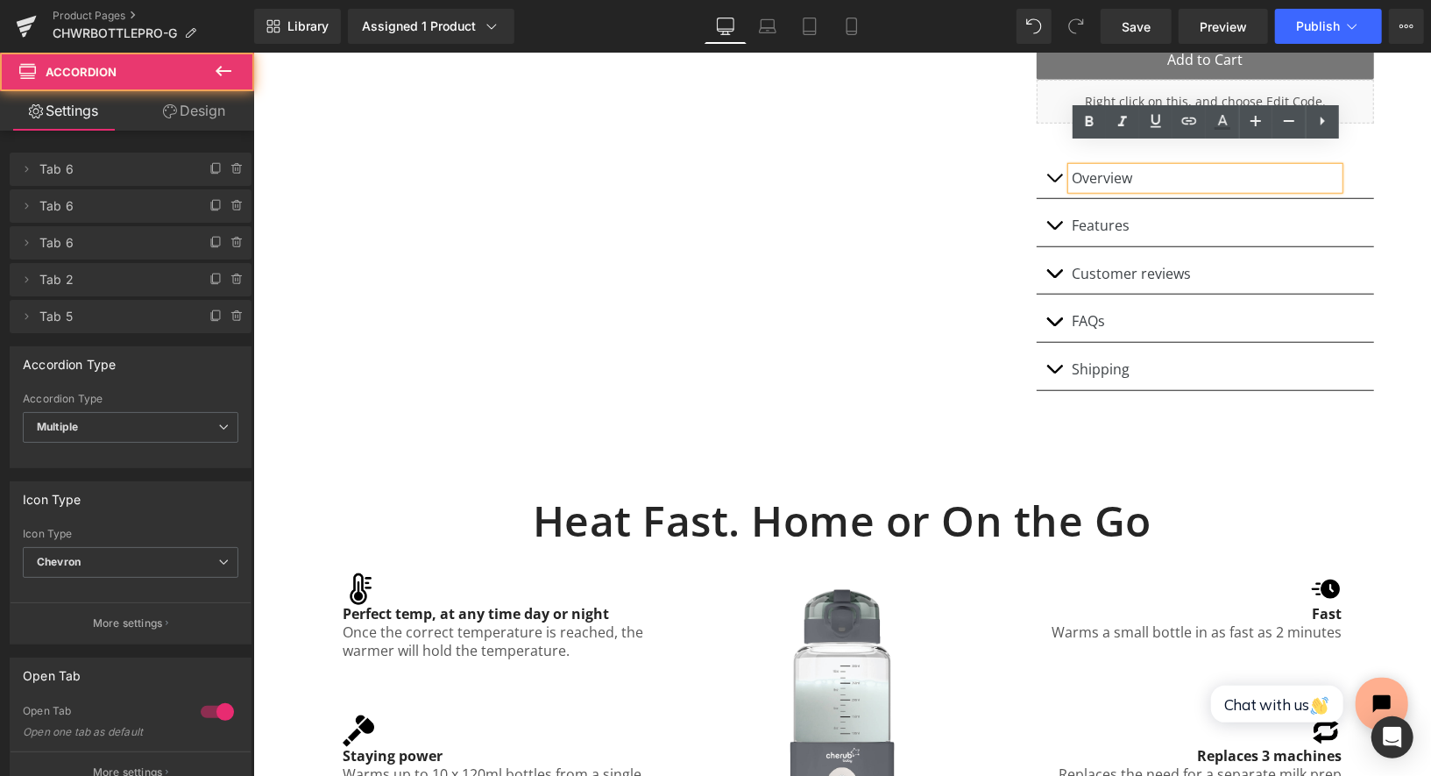
click at [1040, 158] on button "button" at bounding box center [1053, 178] width 35 height 40
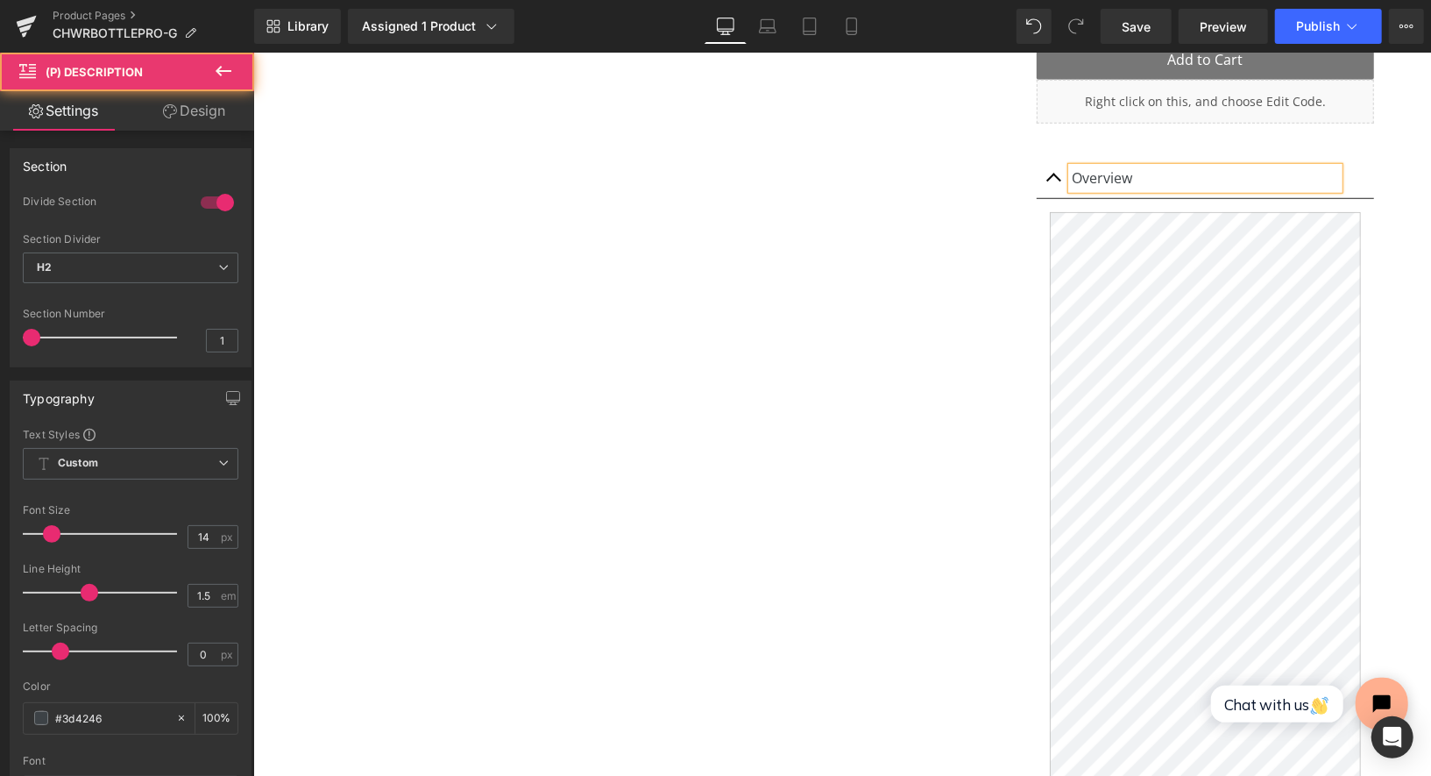
scroll to position [10532, 1177]
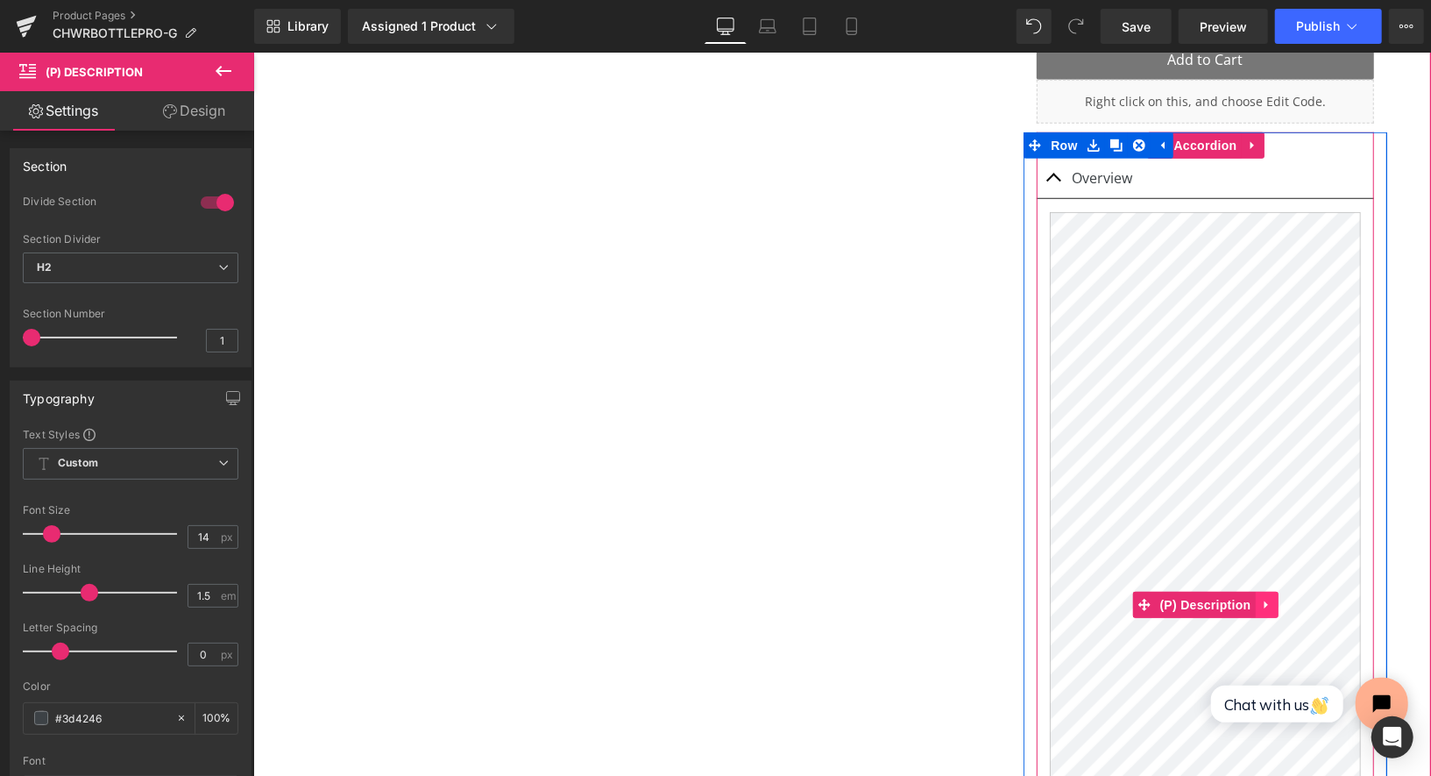
click at [1276, 591] on link at bounding box center [1266, 604] width 23 height 26
click at [1307, 597] on icon at bounding box center [1301, 603] width 12 height 13
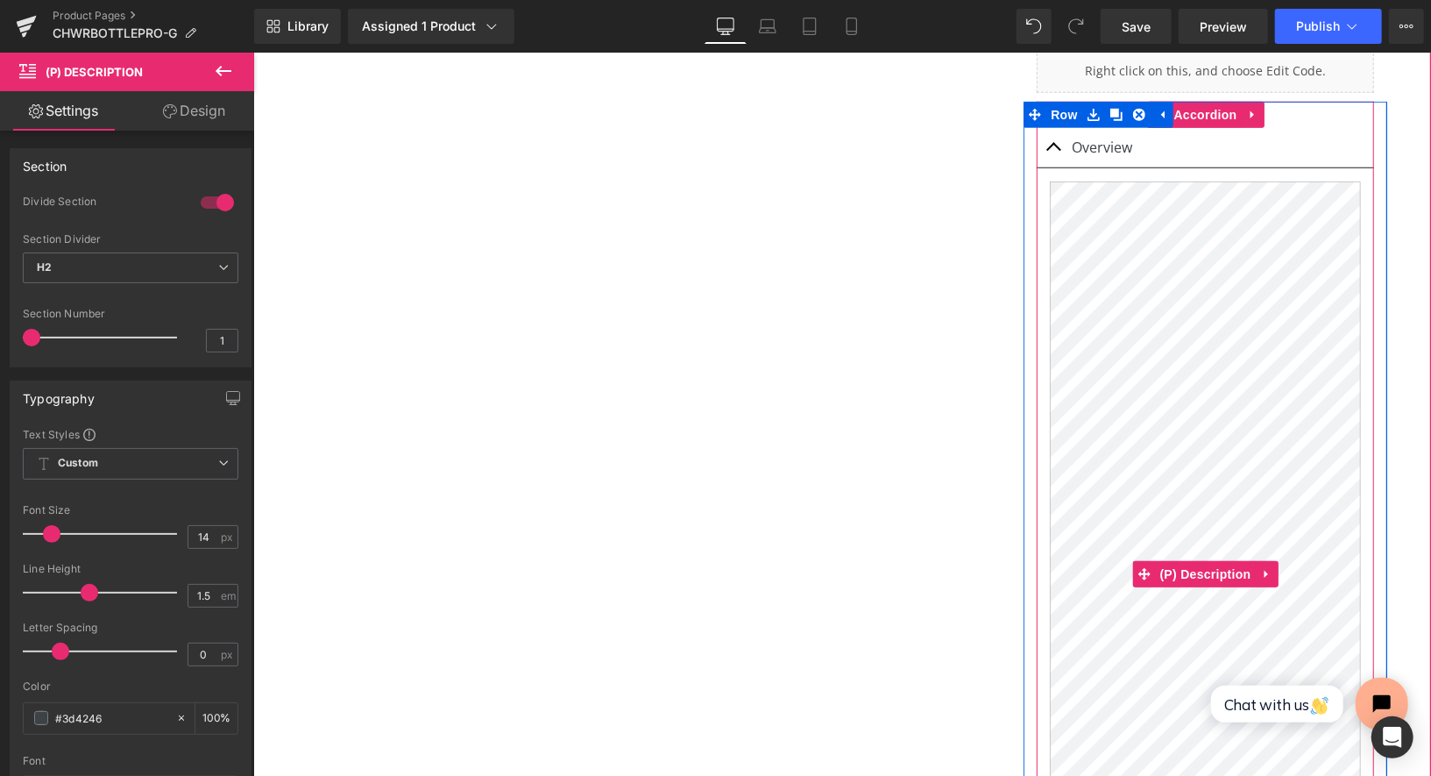
scroll to position [30, 0]
